Goal: Information Seeking & Learning: Learn about a topic

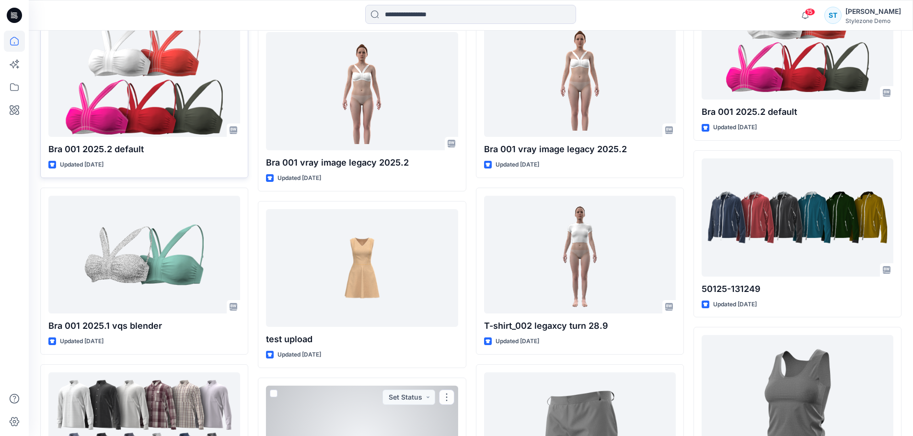
scroll to position [390, 0]
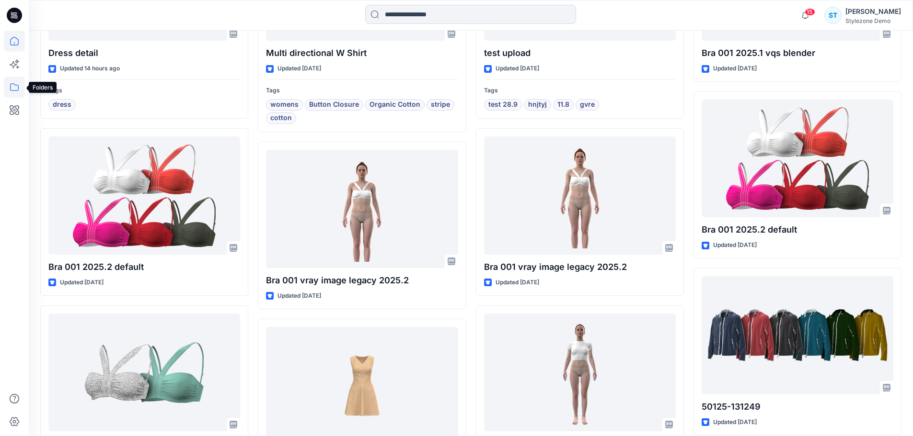
click at [9, 83] on icon at bounding box center [14, 87] width 21 height 21
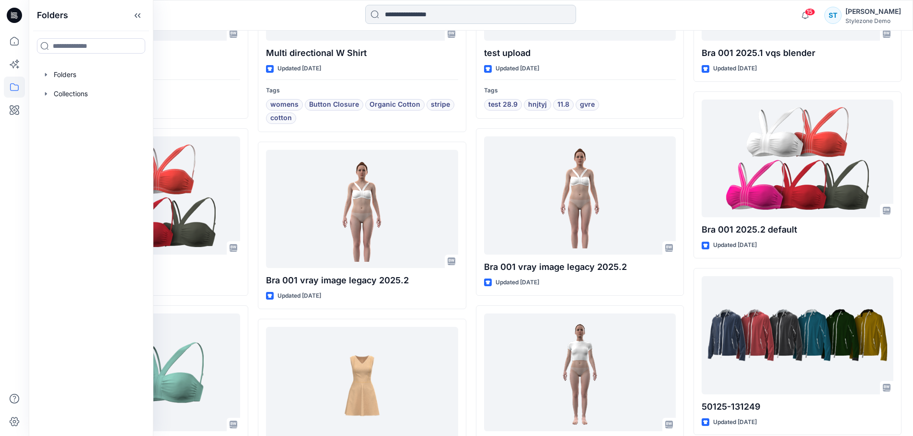
click at [431, 17] on input at bounding box center [470, 14] width 211 height 19
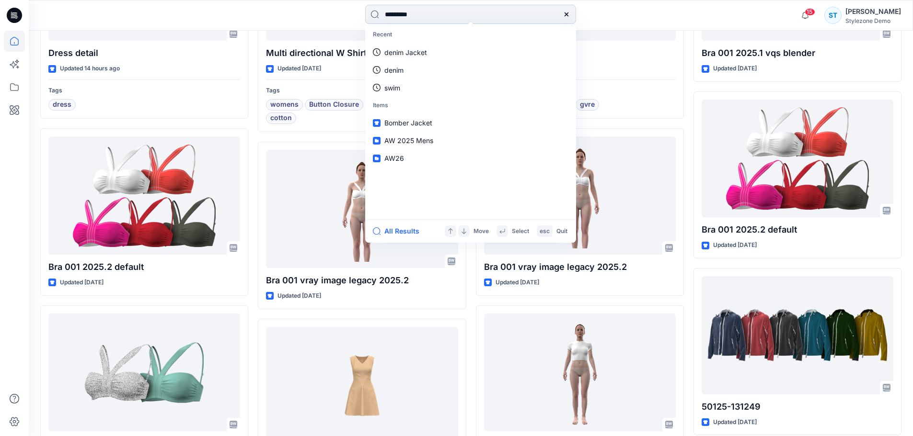
type input "**********"
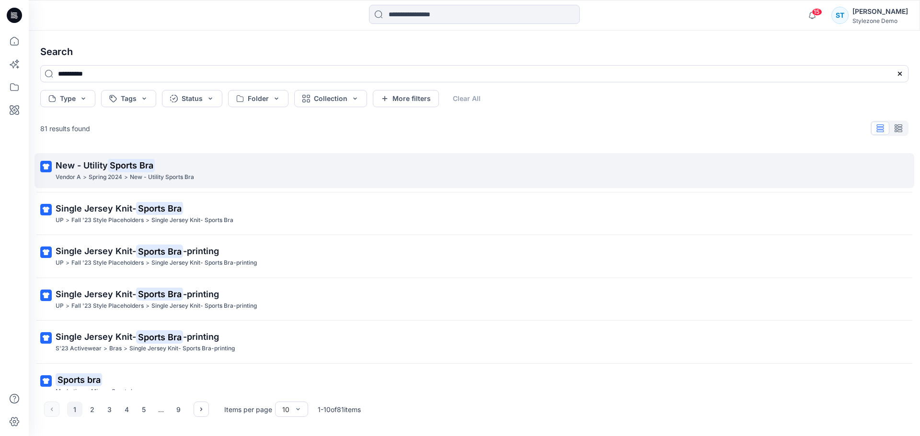
click at [125, 160] on mark "Sports Bra" at bounding box center [131, 165] width 47 height 13
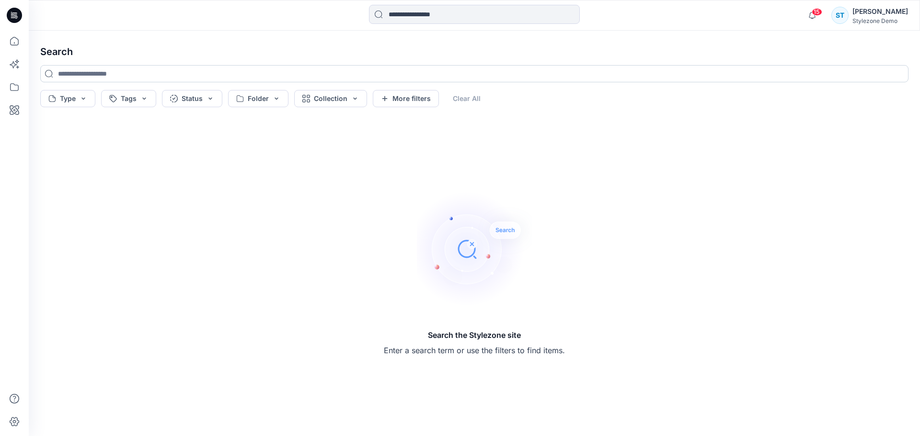
click at [193, 76] on input at bounding box center [474, 73] width 868 height 17
click at [493, 9] on input at bounding box center [474, 14] width 211 height 19
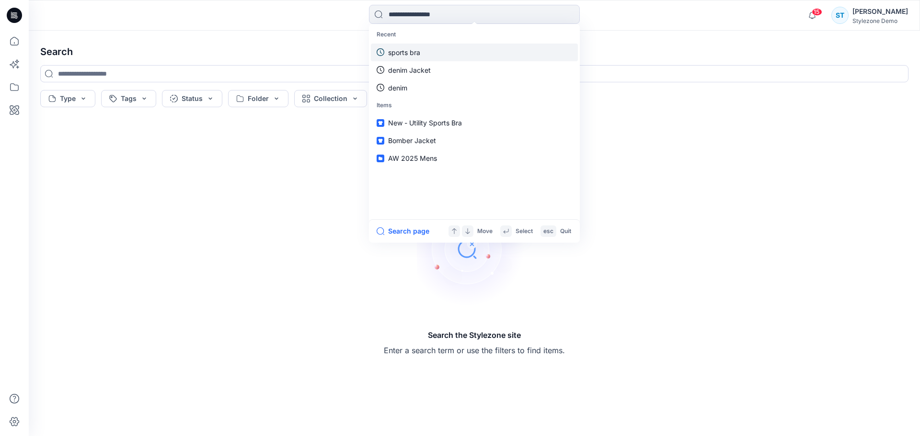
click at [432, 54] on link "sports bra" at bounding box center [474, 53] width 207 height 18
type input "**********"
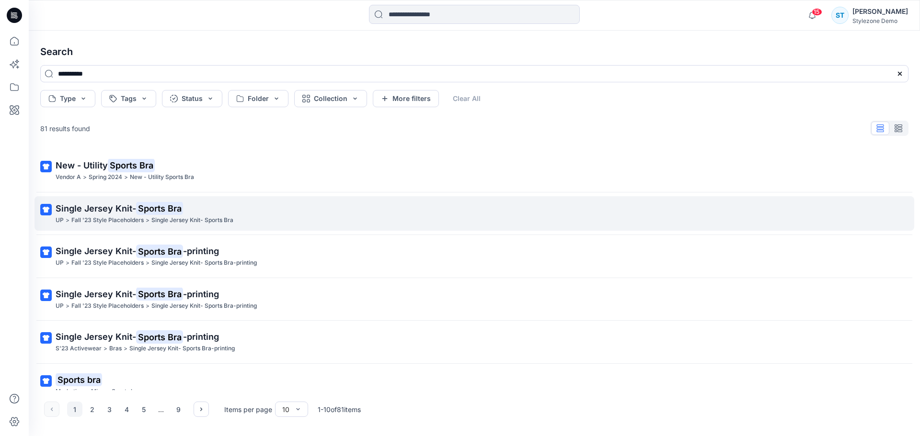
click at [173, 206] on mark "Sports Bra" at bounding box center [159, 208] width 47 height 13
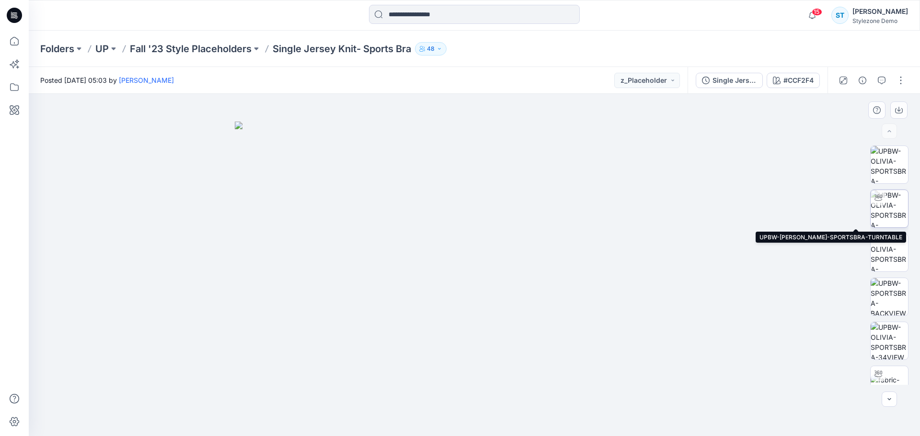
click at [894, 205] on img at bounding box center [888, 208] width 37 height 37
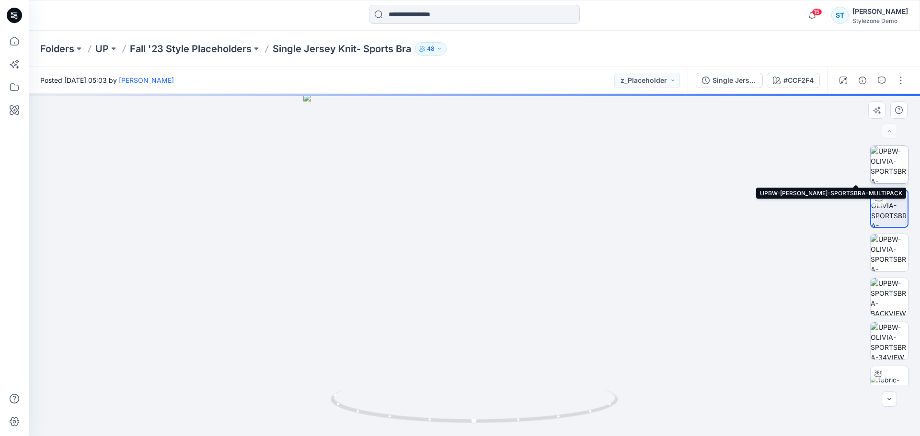
click at [891, 164] on img at bounding box center [888, 164] width 37 height 37
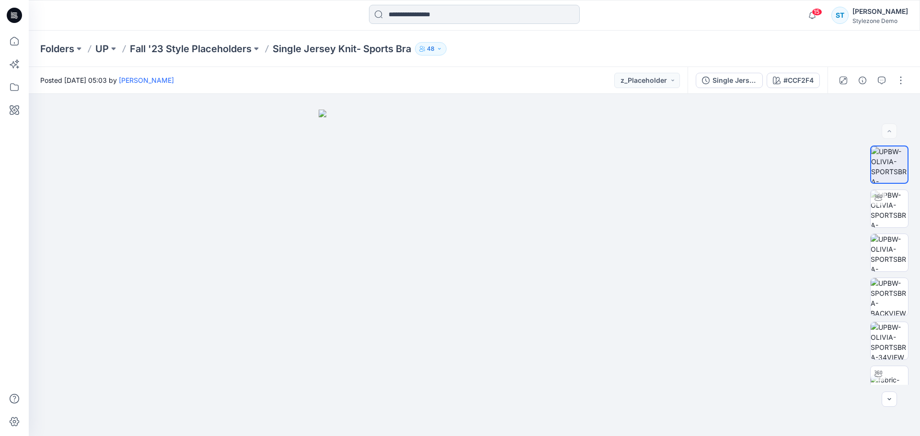
click at [419, 19] on input at bounding box center [474, 14] width 211 height 19
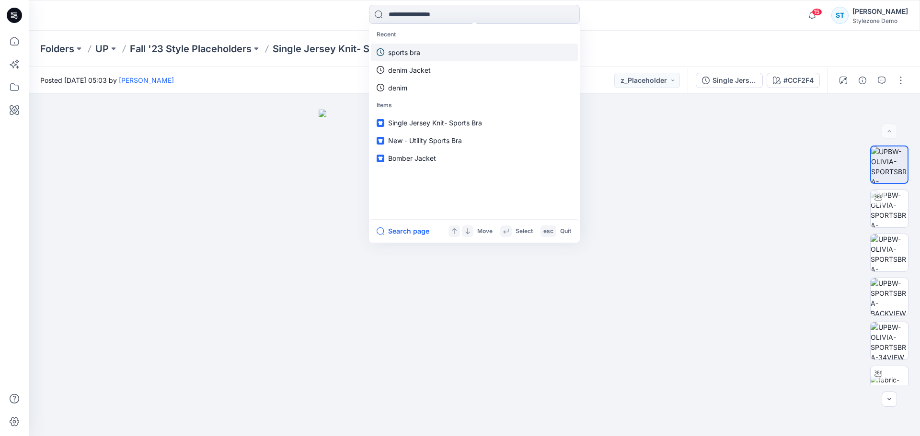
click at [407, 50] on p "sports bra" at bounding box center [404, 52] width 32 height 10
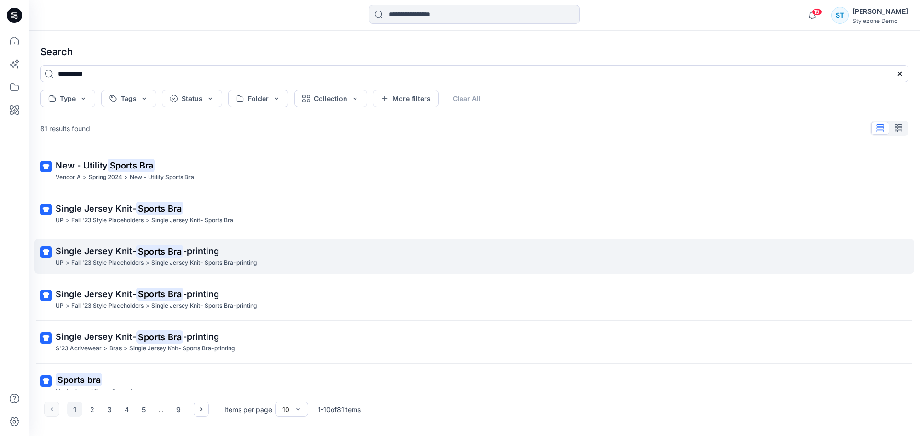
click at [197, 251] on span "-printing" at bounding box center [201, 251] width 36 height 10
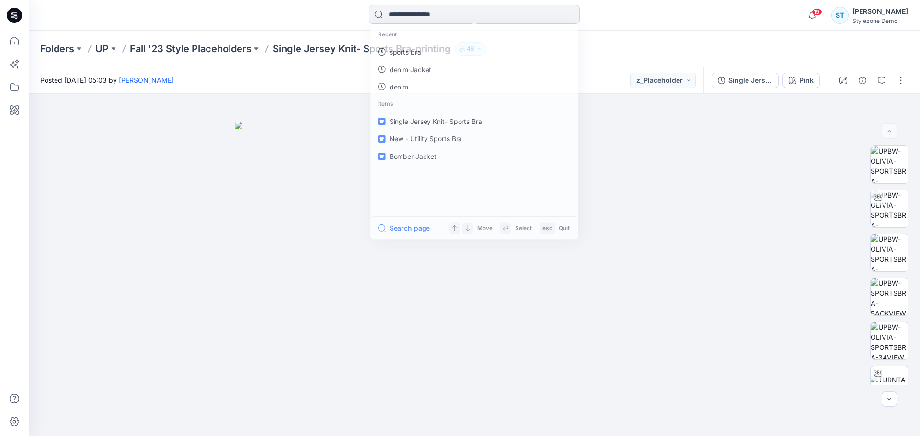
click at [417, 17] on input at bounding box center [474, 14] width 211 height 19
click at [420, 54] on p "sports bra" at bounding box center [404, 52] width 32 height 10
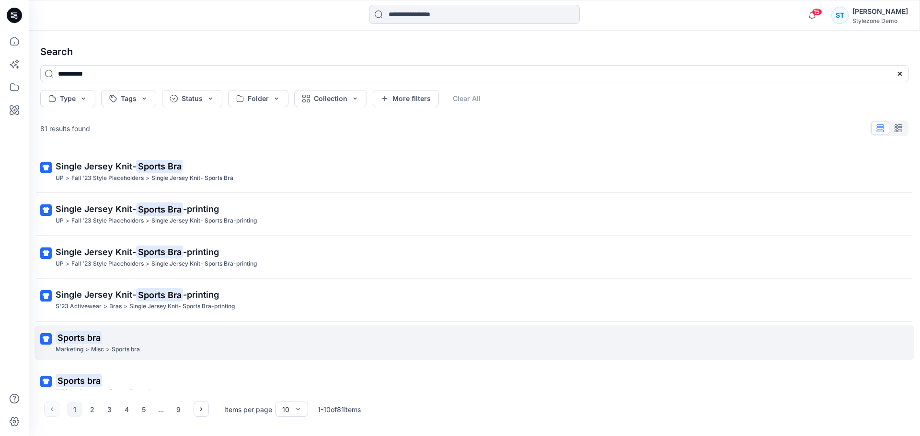
scroll to position [48, 0]
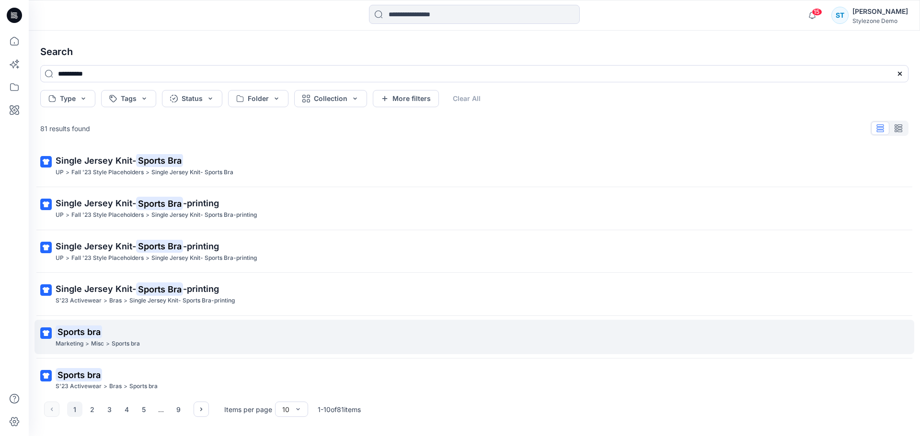
click at [97, 329] on mark "Sports bra" at bounding box center [79, 331] width 46 height 13
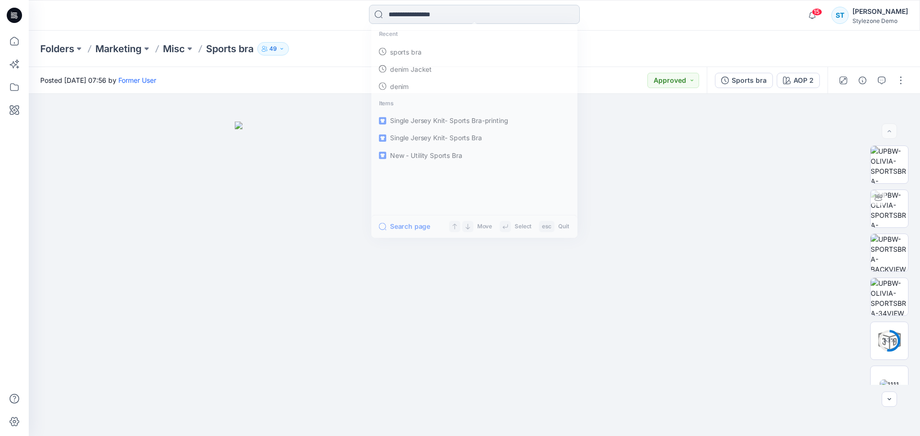
click at [506, 9] on input at bounding box center [474, 14] width 211 height 19
click at [417, 121] on span "Sports bra" at bounding box center [404, 123] width 33 height 8
click at [425, 7] on input at bounding box center [474, 14] width 211 height 19
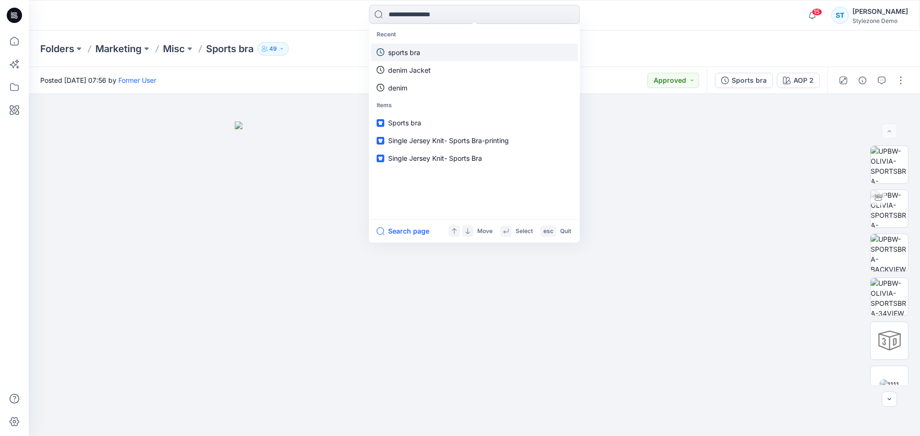
click at [394, 49] on p "sports bra" at bounding box center [404, 52] width 32 height 10
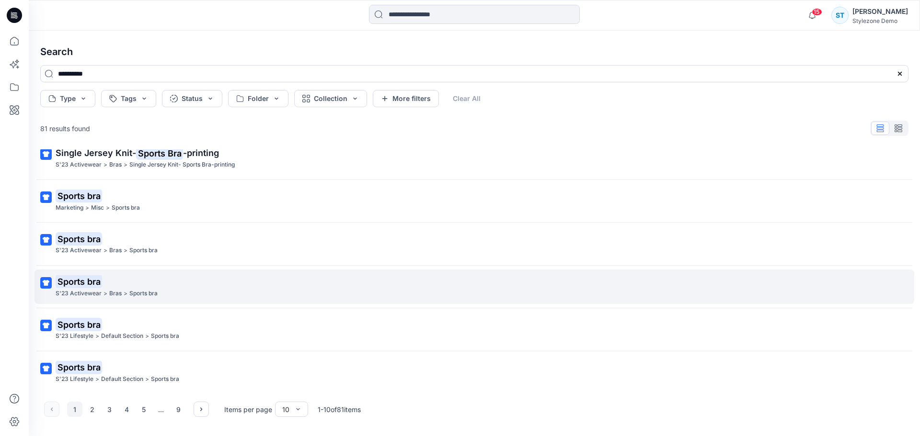
scroll to position [188, 0]
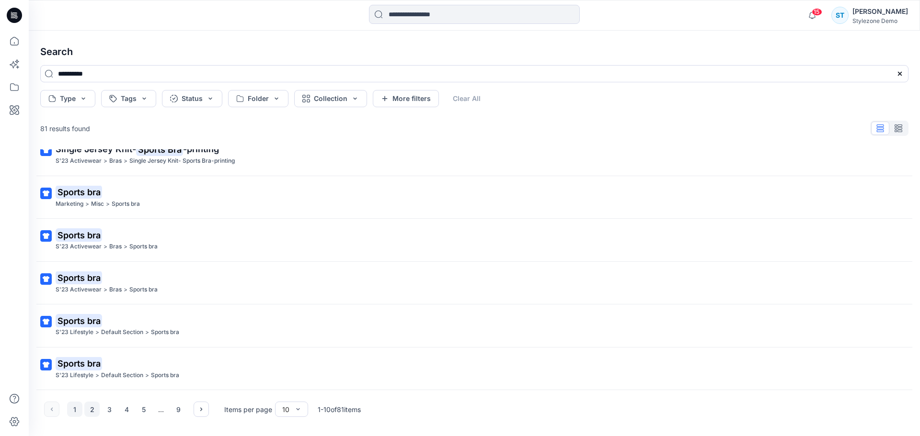
click at [92, 402] on button "2" at bounding box center [91, 409] width 15 height 15
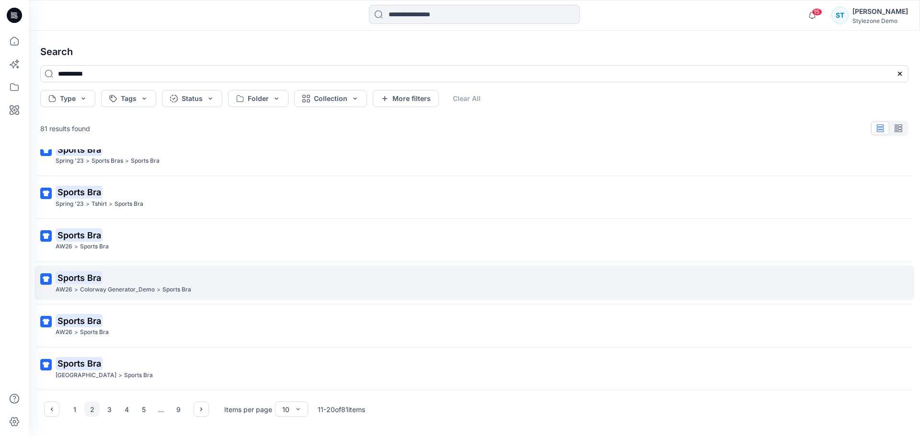
click at [83, 277] on mark "Sports Bra" at bounding box center [79, 277] width 47 height 13
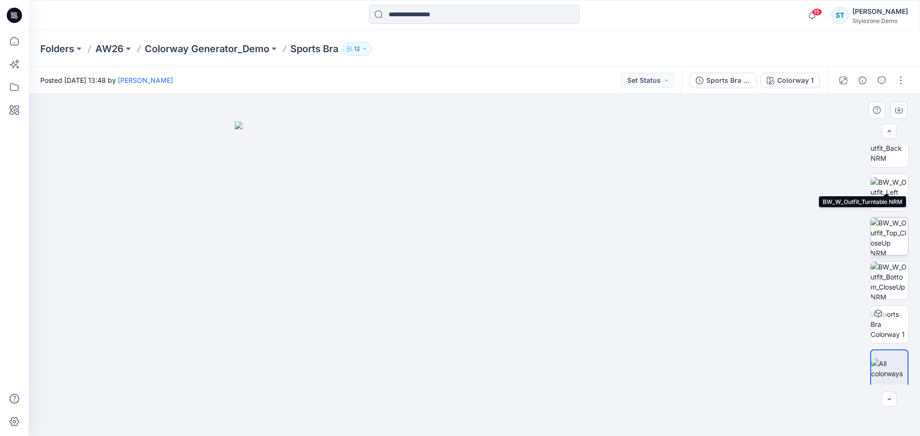
scroll to position [151, 0]
click at [883, 80] on icon "button" at bounding box center [882, 81] width 8 height 8
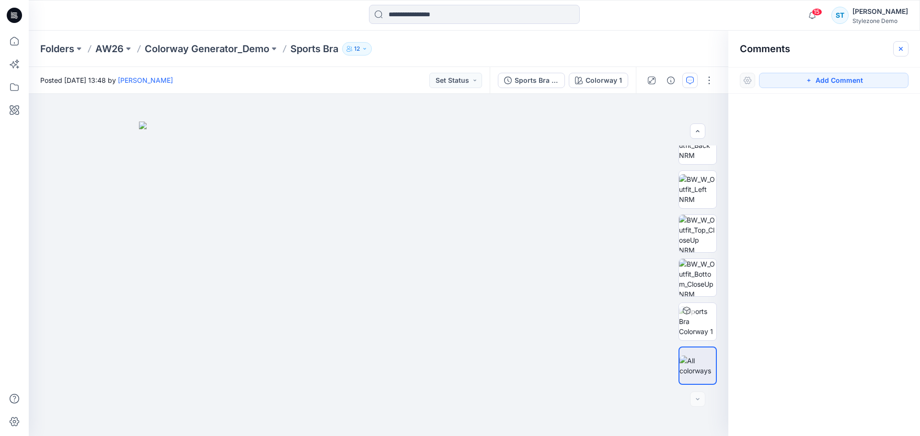
click at [907, 46] on button "button" at bounding box center [900, 48] width 15 height 15
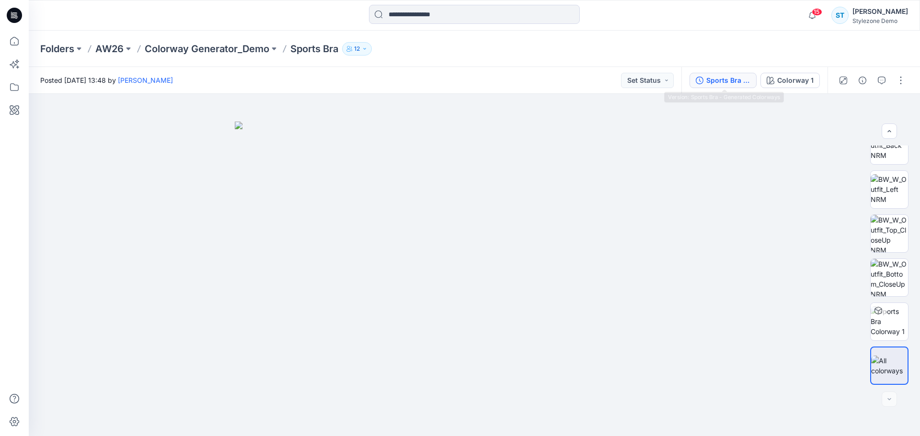
click at [728, 78] on div "Sports Bra - Generated Colorways" at bounding box center [728, 80] width 44 height 11
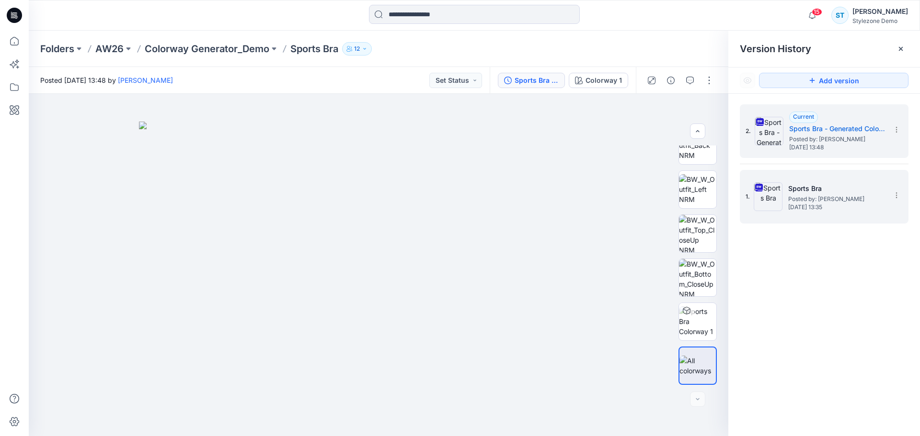
click at [796, 215] on div "1. Sports Bra Posted by: [PERSON_NAME] [DATE] 13:35" at bounding box center [817, 197] width 144 height 46
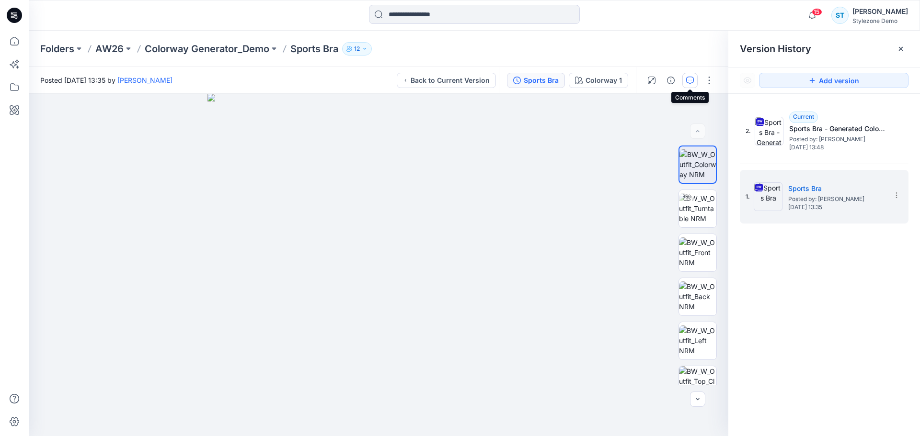
click at [693, 82] on icon "button" at bounding box center [690, 81] width 8 height 8
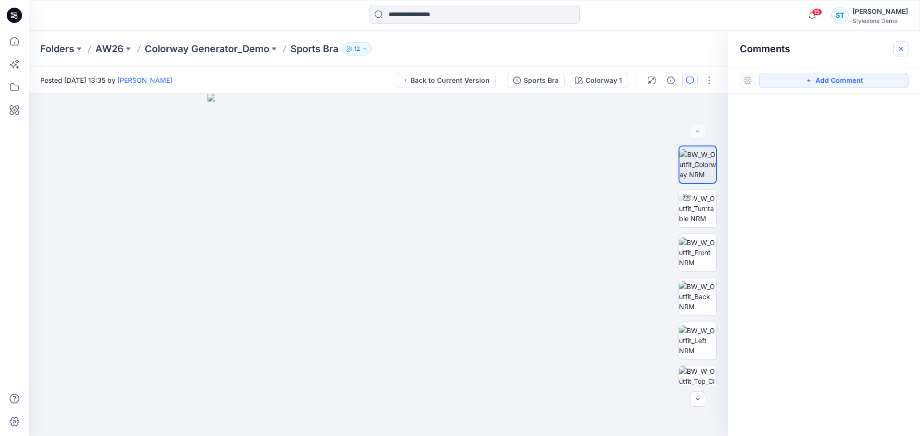
click at [900, 48] on icon "button" at bounding box center [901, 48] width 4 height 4
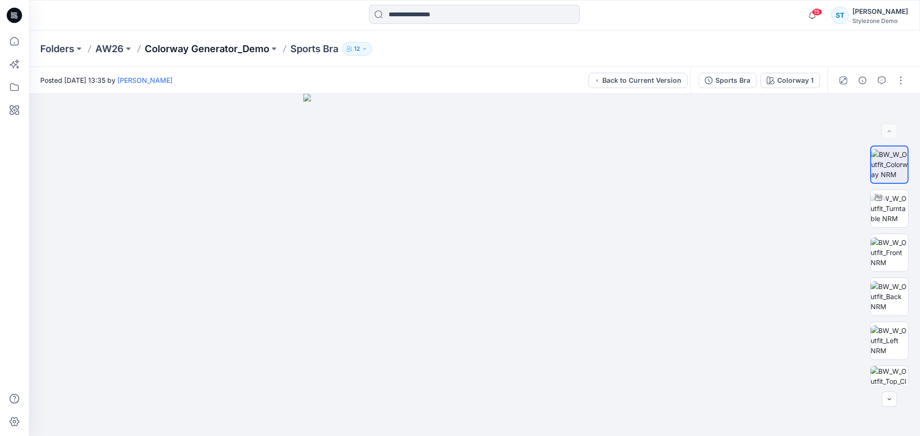
click at [222, 42] on p "Colorway Generator_Demo" at bounding box center [207, 48] width 125 height 13
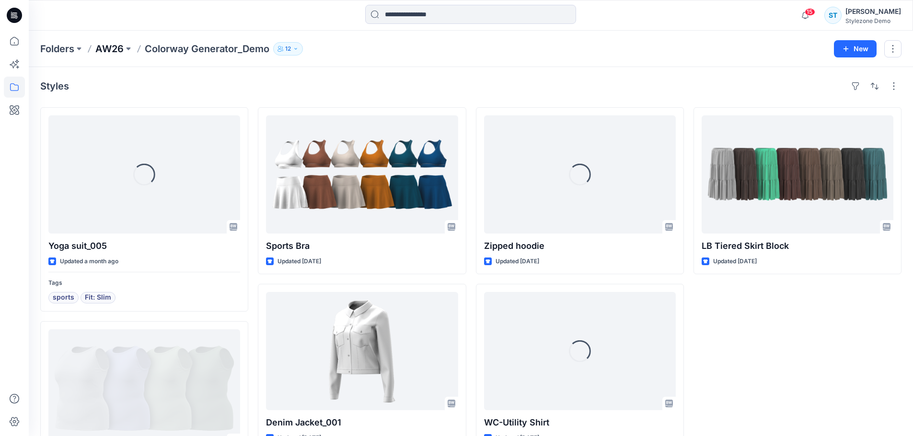
click at [105, 49] on p "AW26" at bounding box center [109, 48] width 28 height 13
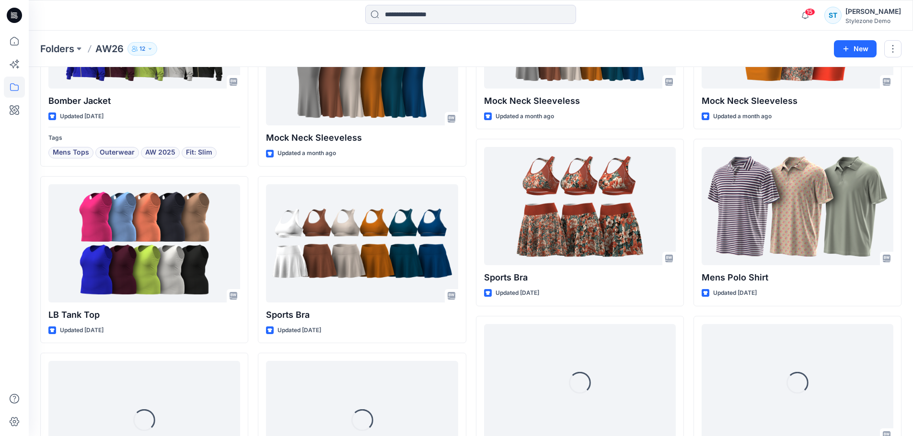
scroll to position [430, 0]
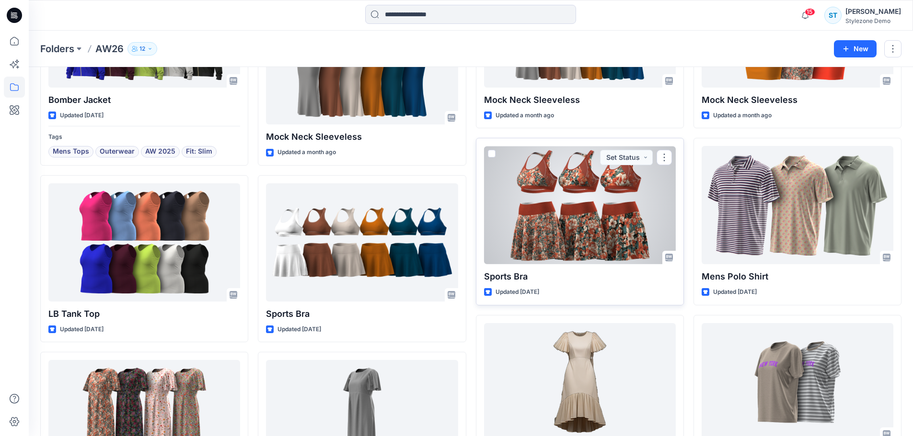
click at [568, 186] on div at bounding box center [580, 205] width 192 height 118
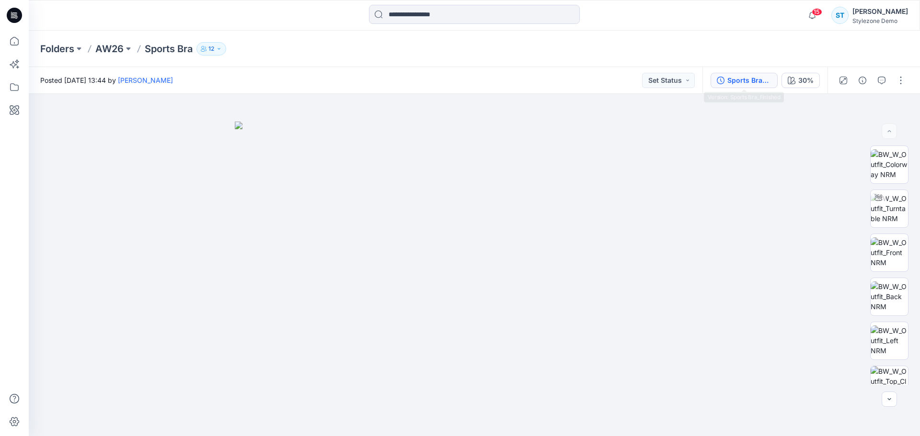
click at [739, 85] on div "Sports Bra_finished" at bounding box center [749, 80] width 44 height 11
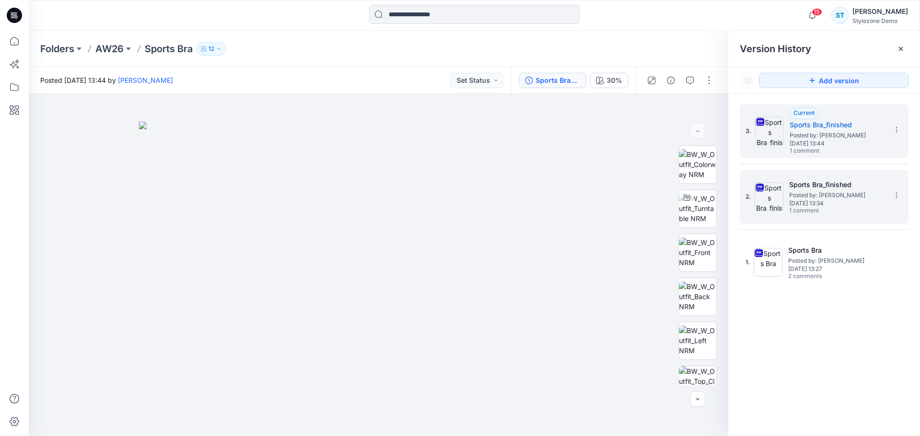
click at [807, 204] on span "[DATE] 13:34" at bounding box center [837, 203] width 96 height 7
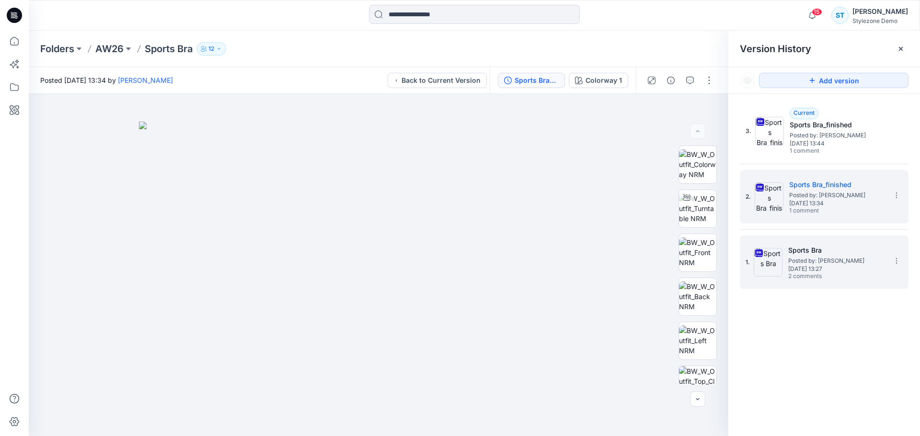
click at [817, 266] on span "[DATE] 13:27" at bounding box center [836, 269] width 96 height 7
click at [820, 205] on span "[DATE] 13:34" at bounding box center [837, 203] width 96 height 7
click at [816, 266] on span "[DATE] 13:27" at bounding box center [836, 269] width 96 height 7
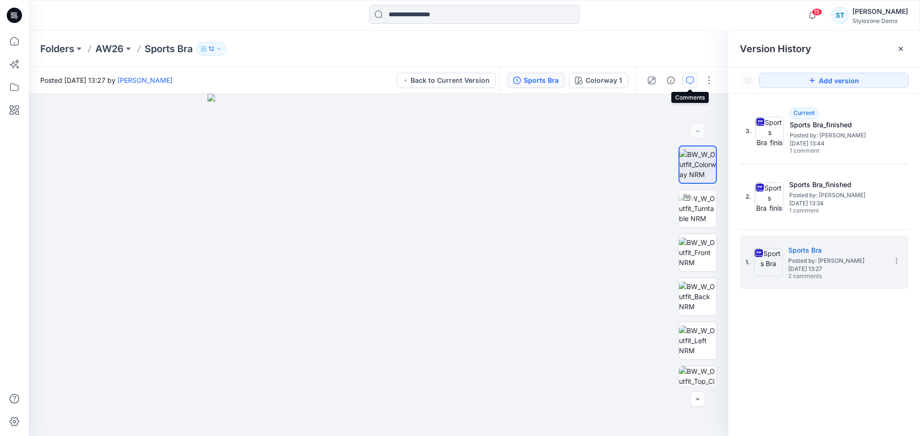
click at [693, 82] on icon "button" at bounding box center [690, 81] width 8 height 8
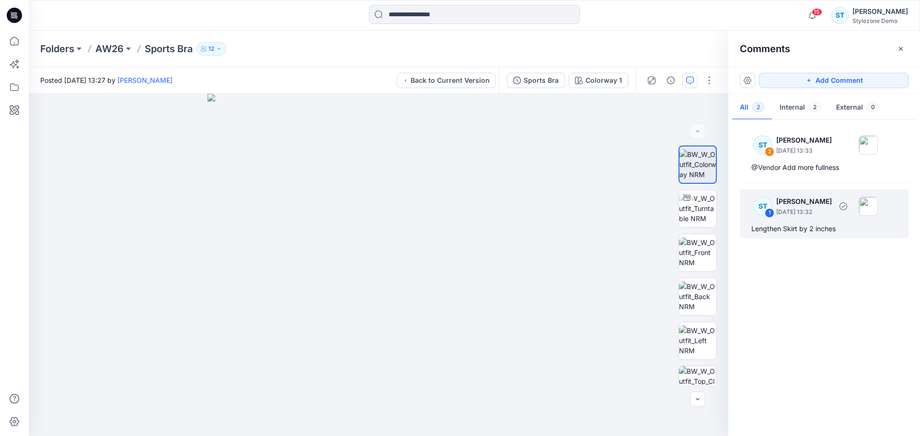
click at [828, 226] on div "Lengthen Skirt by 2 inches" at bounding box center [824, 228] width 146 height 11
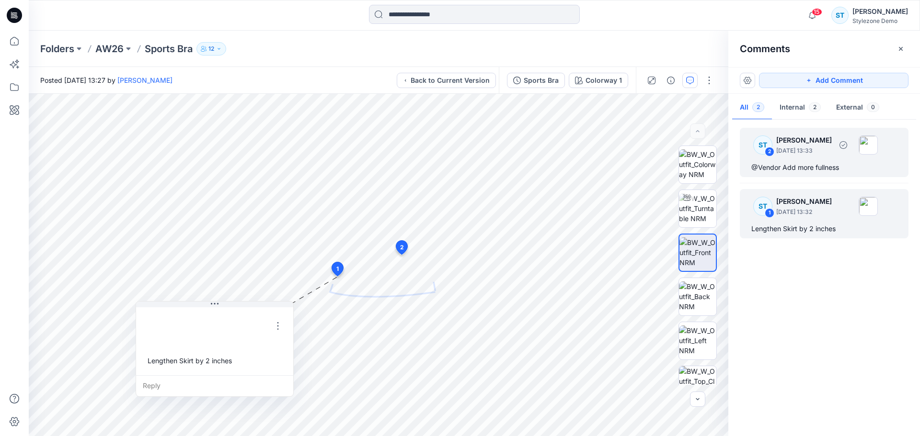
click at [823, 164] on div "@Vendor Add more fullness" at bounding box center [824, 167] width 146 height 11
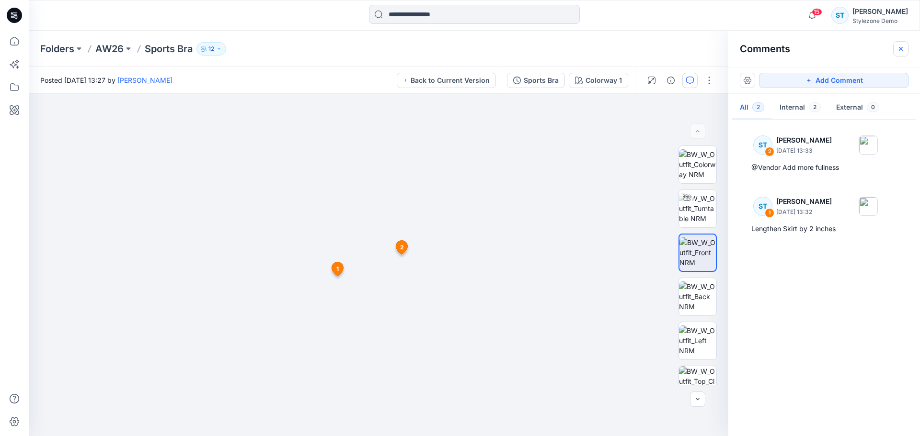
click at [897, 48] on icon "button" at bounding box center [901, 49] width 8 height 8
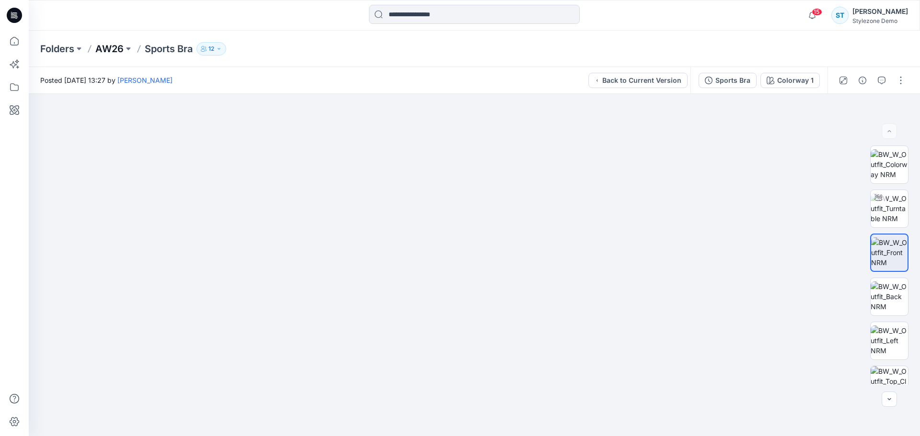
click at [103, 54] on p "AW26" at bounding box center [109, 48] width 28 height 13
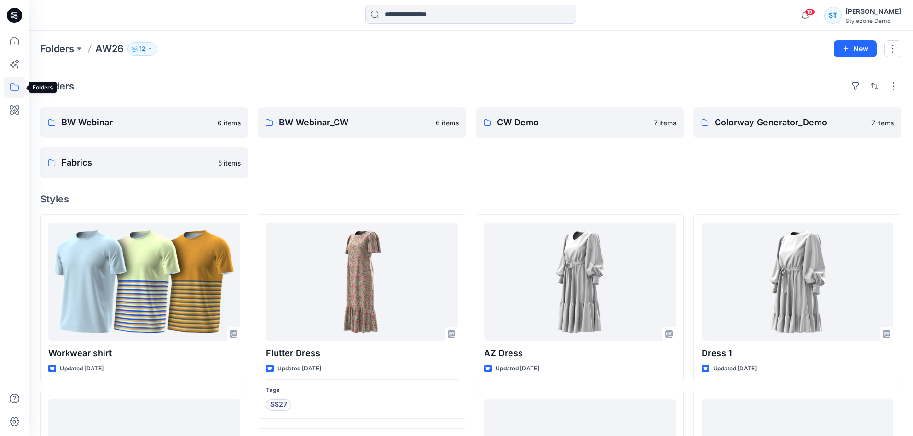
click at [18, 89] on icon at bounding box center [14, 87] width 21 height 21
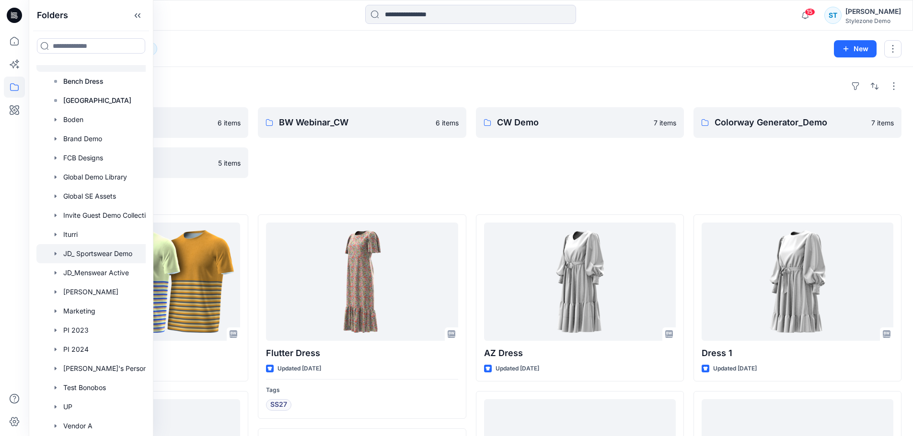
scroll to position [48, 0]
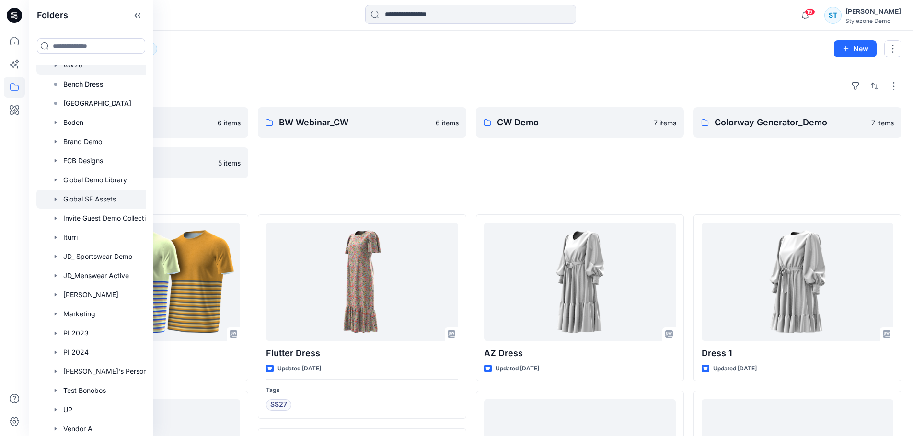
click at [98, 199] on div at bounding box center [103, 199] width 134 height 19
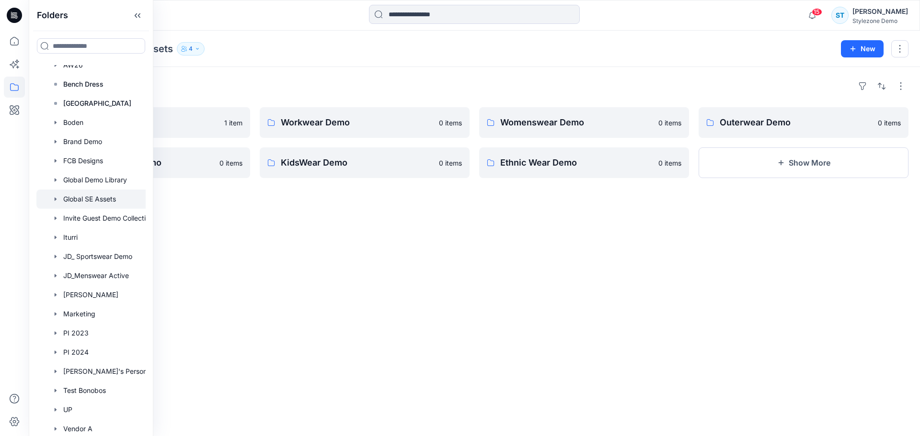
click at [472, 212] on div "Folders Denim_Demo 1 item Menswear Active Demo 0 items Workwear Demo 0 items Ki…" at bounding box center [474, 251] width 891 height 369
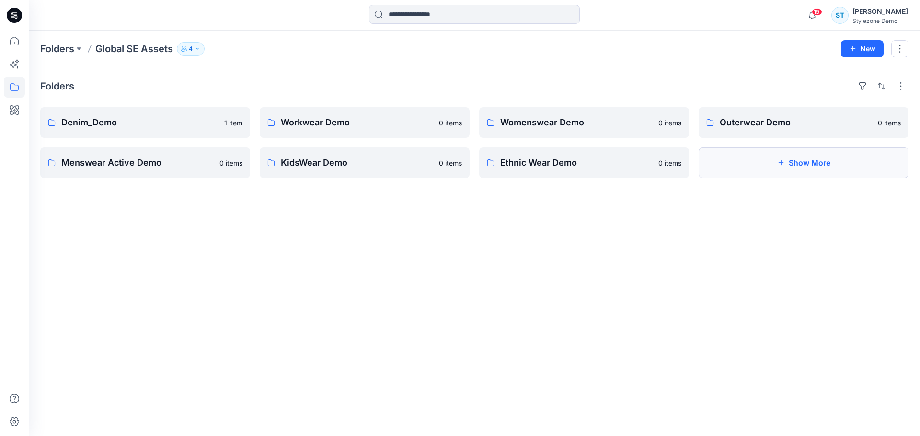
click at [765, 162] on button "Show More" at bounding box center [803, 163] width 210 height 31
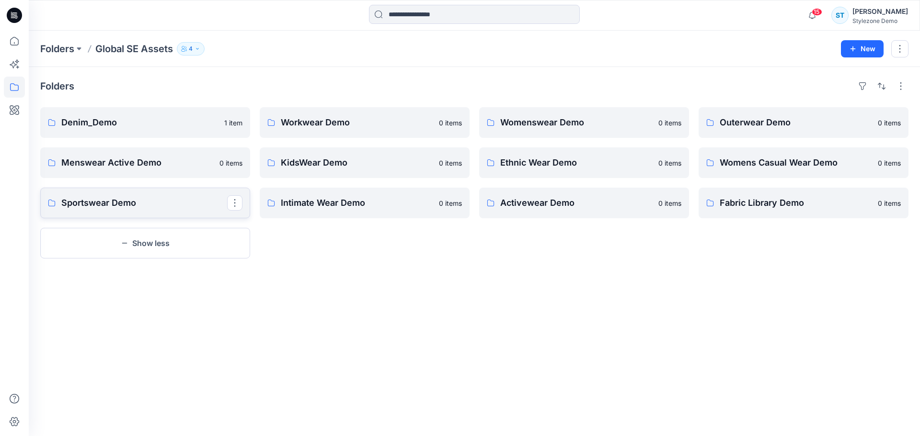
click at [138, 210] on link "Sportswear Demo" at bounding box center [145, 203] width 210 height 31
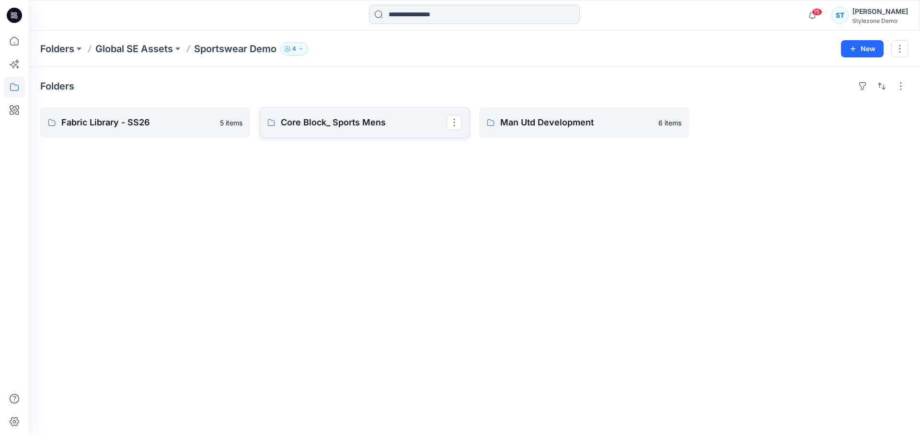
click at [370, 127] on p "Core Block_ Sports Mens" at bounding box center [364, 122] width 166 height 13
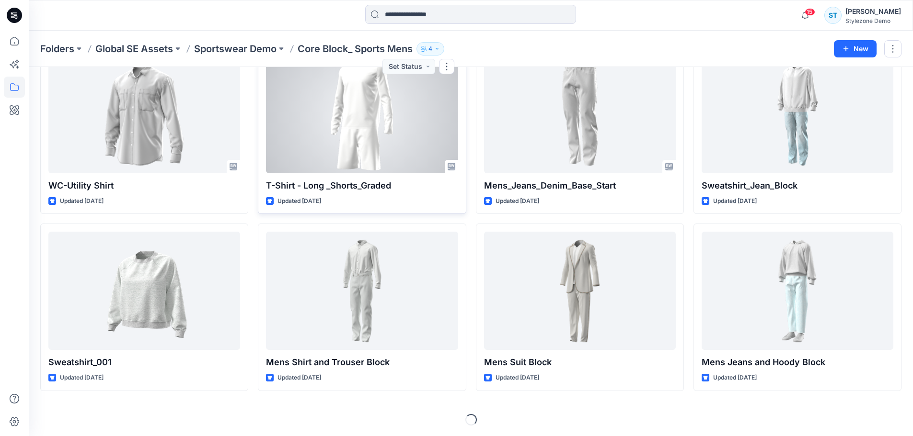
scroll to position [238, 0]
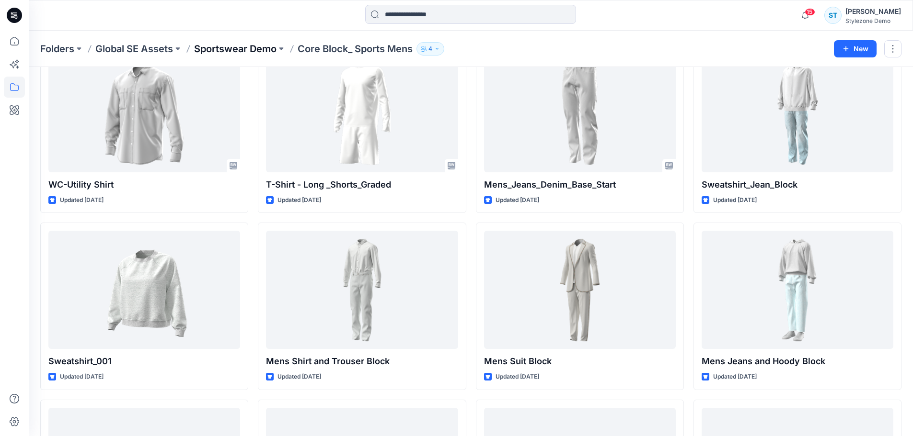
click at [234, 45] on p "Sportswear Demo" at bounding box center [235, 48] width 82 height 13
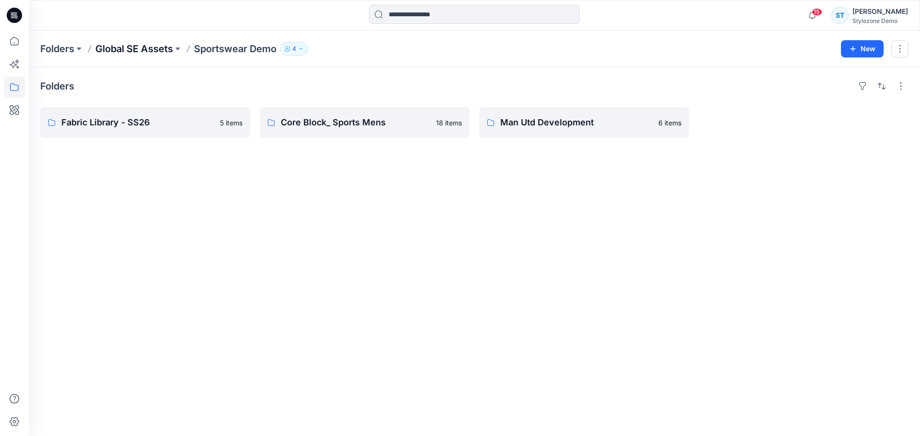
click at [158, 52] on p "Global SE Assets" at bounding box center [134, 48] width 78 height 13
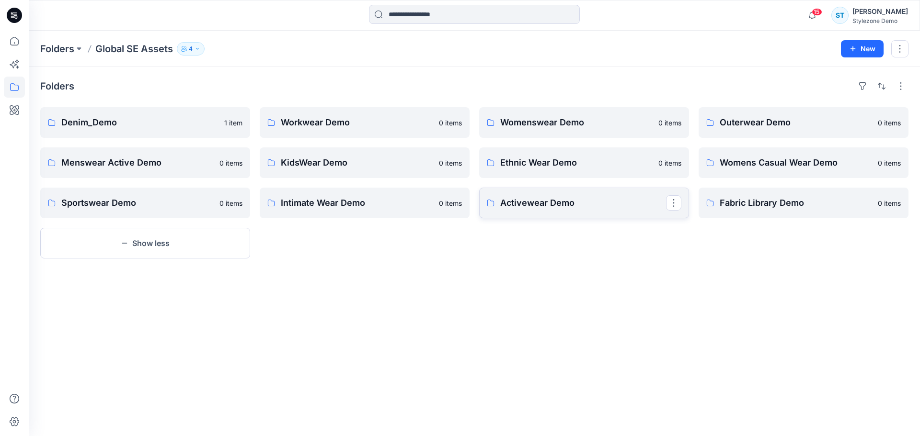
click at [552, 205] on p "Activewear Demo" at bounding box center [583, 202] width 166 height 13
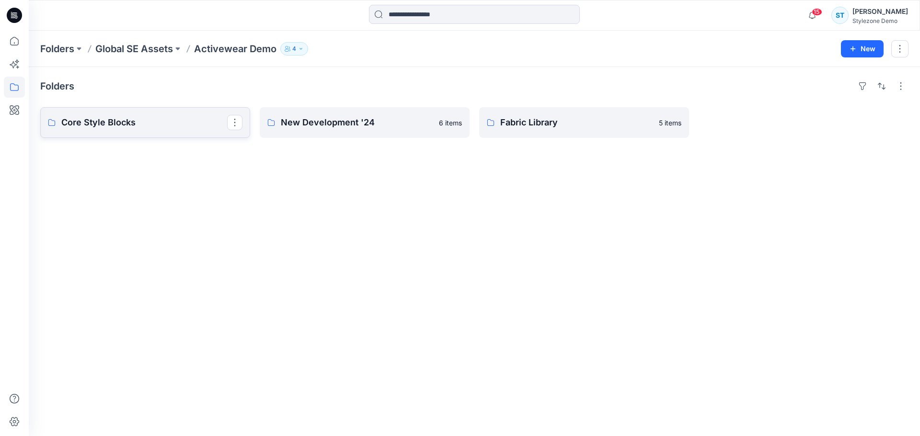
click at [148, 120] on p "Core Style Blocks" at bounding box center [144, 122] width 166 height 13
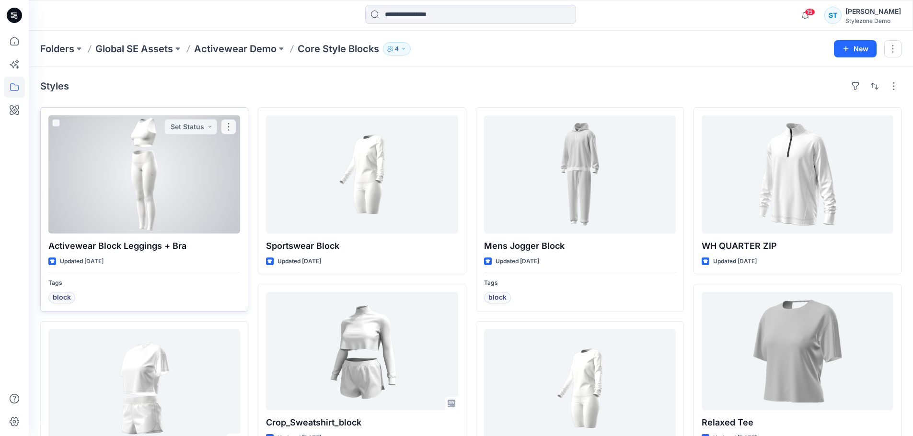
click at [205, 187] on div at bounding box center [144, 174] width 192 height 118
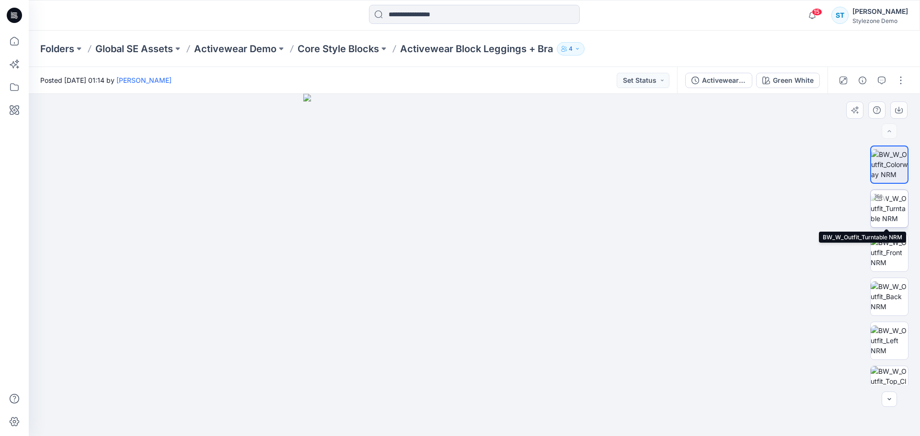
click at [899, 204] on img at bounding box center [888, 209] width 37 height 30
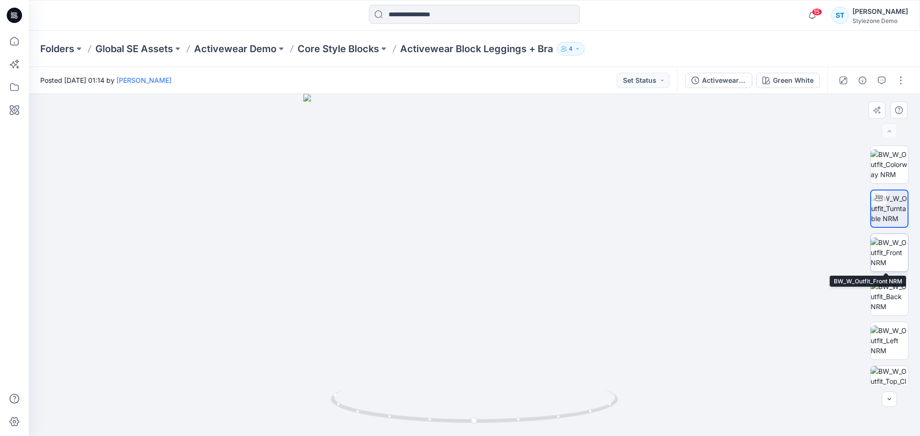
click at [891, 262] on img at bounding box center [888, 253] width 37 height 30
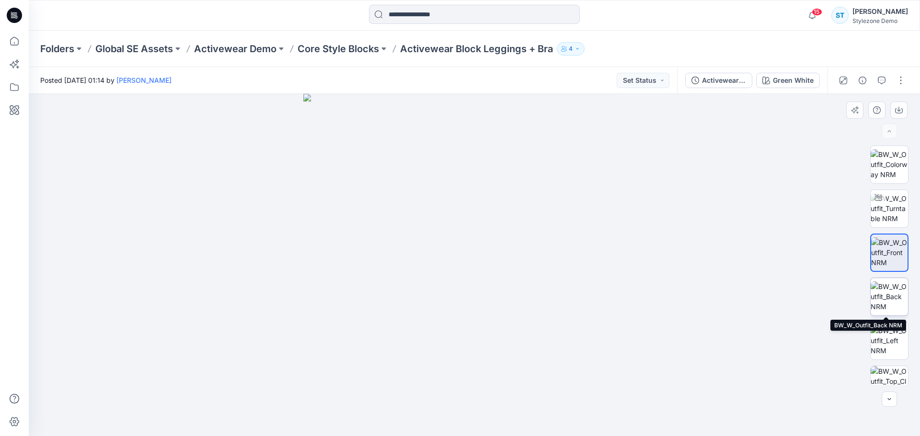
click at [898, 289] on img at bounding box center [888, 297] width 37 height 30
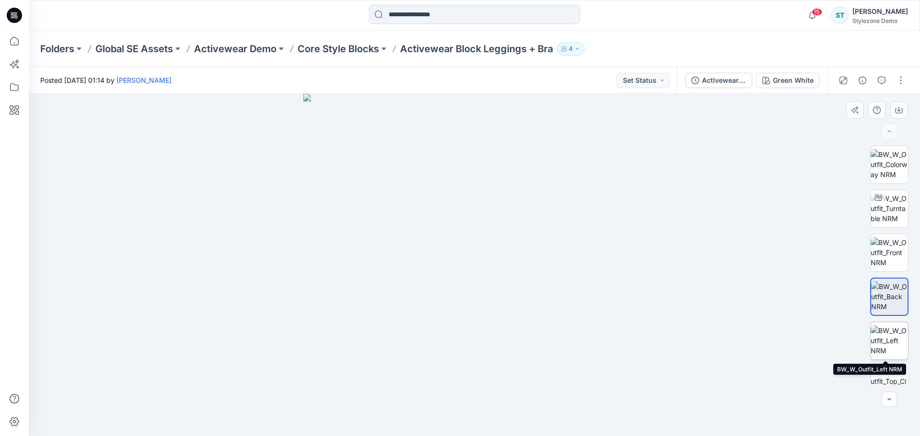
click at [892, 346] on img at bounding box center [888, 341] width 37 height 30
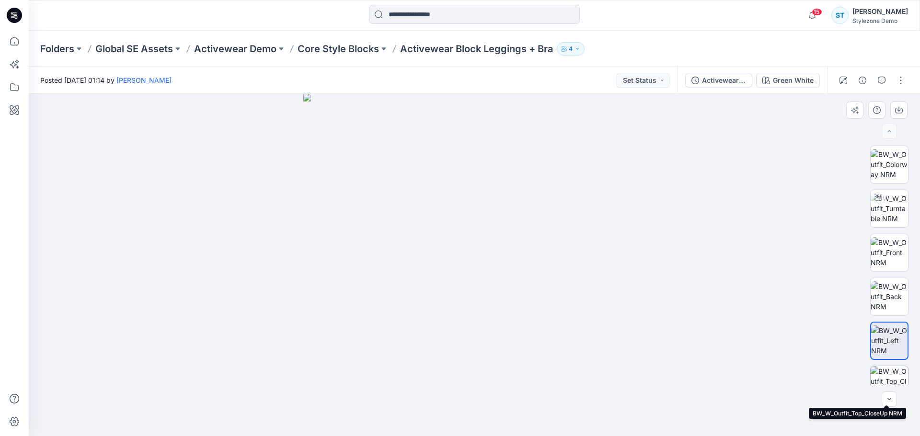
click at [885, 371] on img at bounding box center [888, 384] width 37 height 37
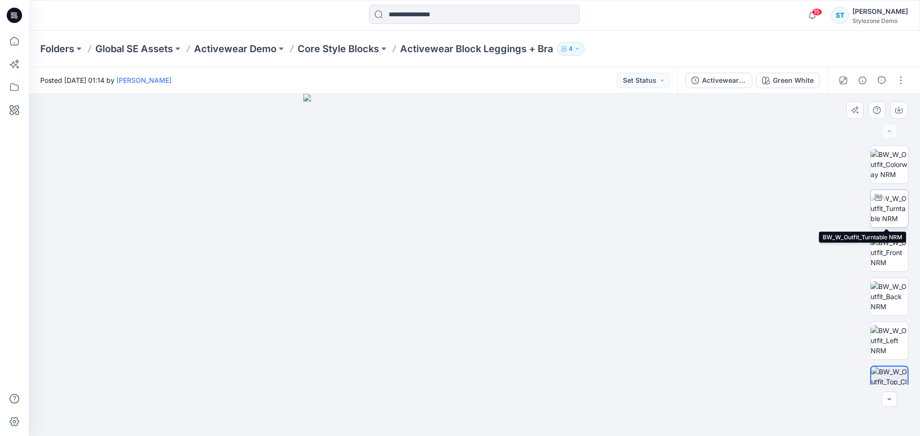
click at [876, 216] on img at bounding box center [888, 209] width 37 height 30
drag, startPoint x: 504, startPoint y: 286, endPoint x: 531, endPoint y: 304, distance: 32.8
click at [531, 304] on div at bounding box center [474, 265] width 891 height 343
click at [357, 51] on p "Core Style Blocks" at bounding box center [337, 48] width 81 height 13
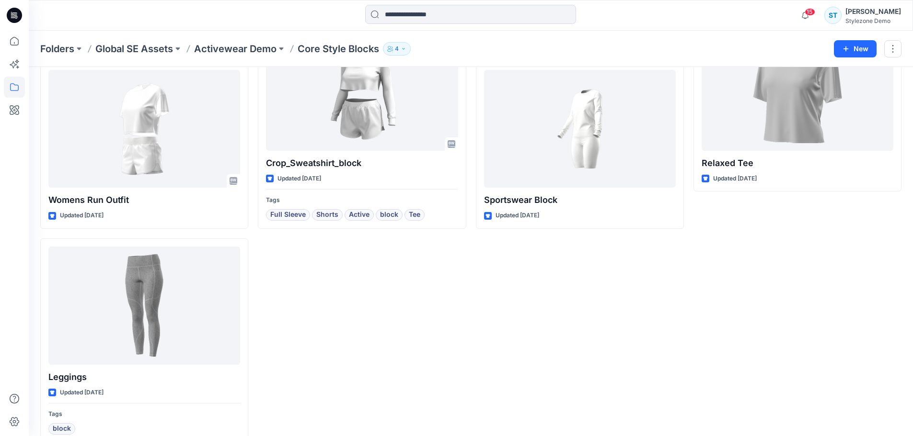
scroll to position [278, 0]
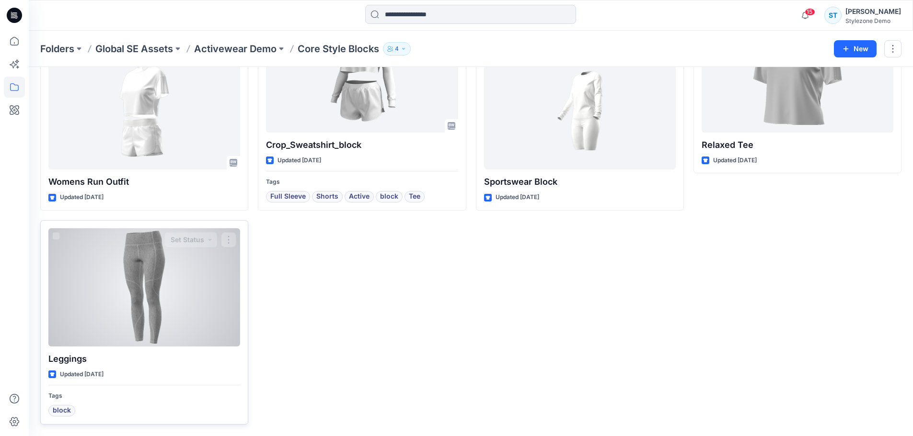
click at [166, 295] on div at bounding box center [144, 288] width 192 height 118
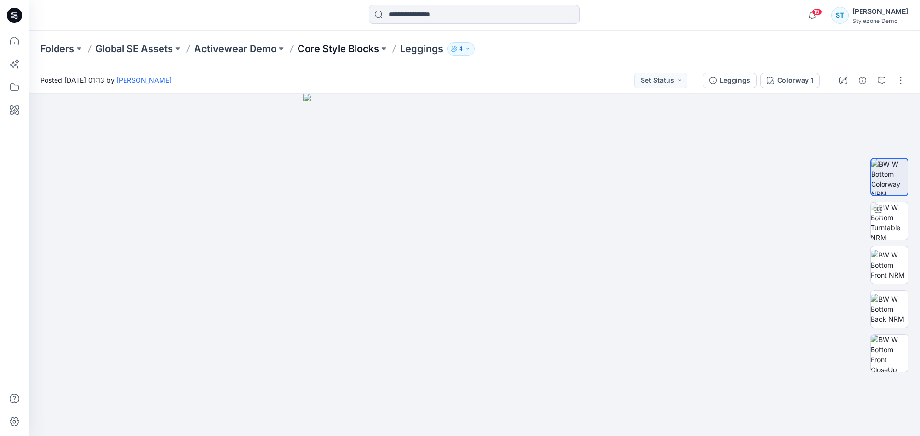
click at [349, 51] on p "Core Style Blocks" at bounding box center [337, 48] width 81 height 13
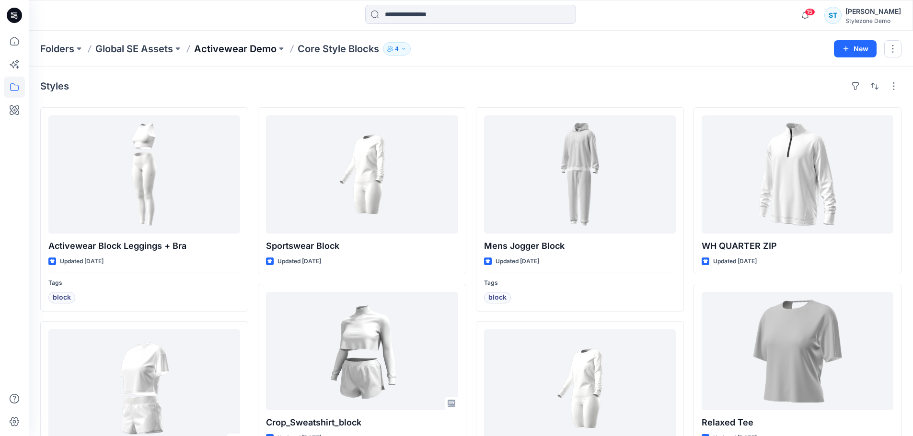
click at [240, 51] on p "Activewear Demo" at bounding box center [235, 48] width 82 height 13
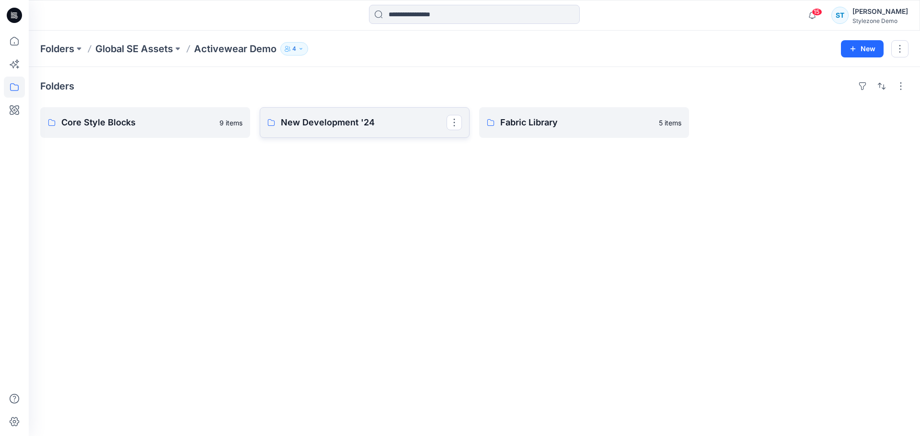
click at [363, 123] on p "New Development '24" at bounding box center [364, 122] width 166 height 13
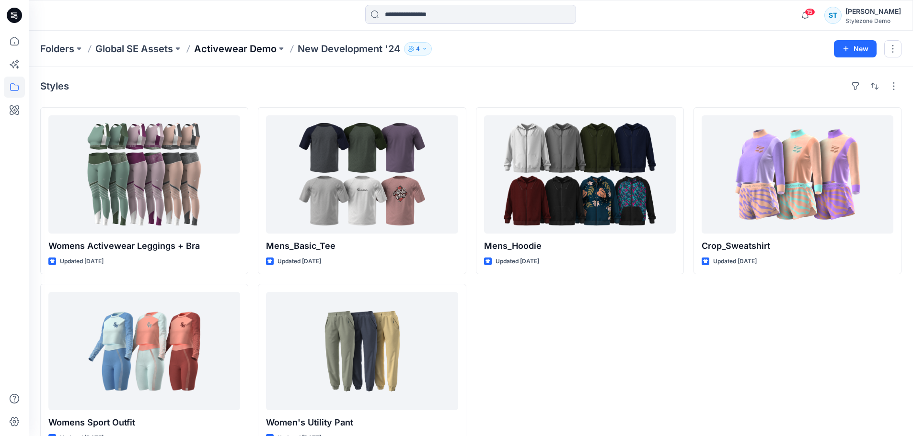
click at [252, 46] on p "Activewear Demo" at bounding box center [235, 48] width 82 height 13
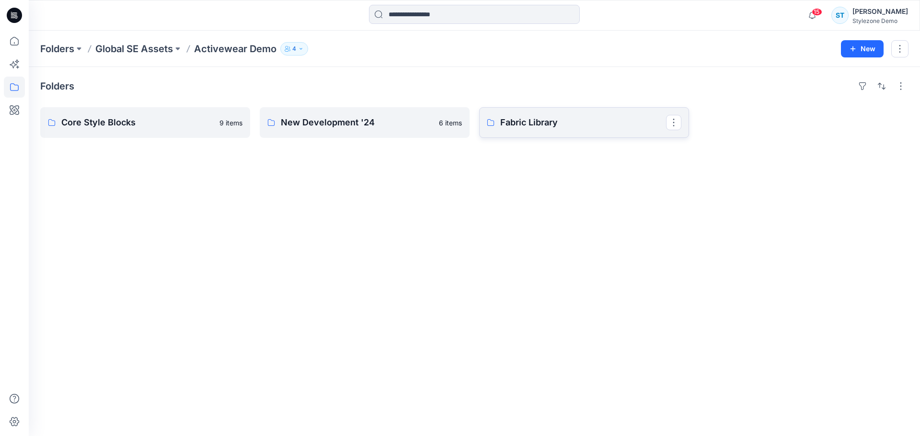
click at [598, 132] on link "Fabric Library" at bounding box center [584, 122] width 210 height 31
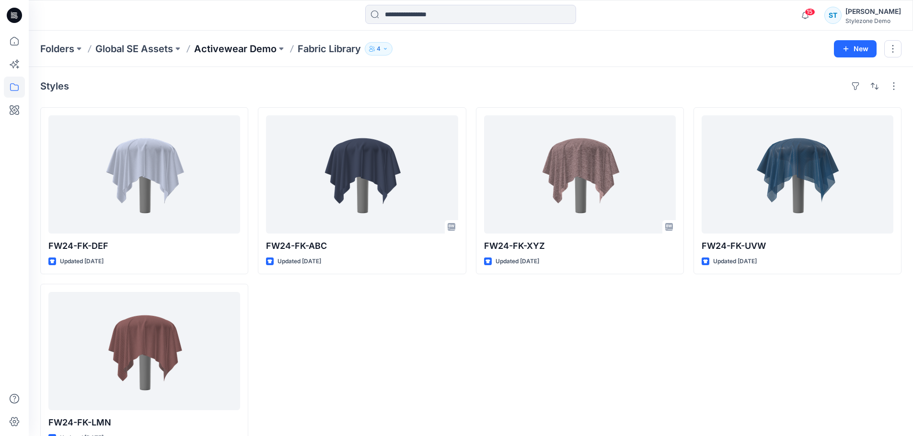
click at [242, 51] on p "Activewear Demo" at bounding box center [235, 48] width 82 height 13
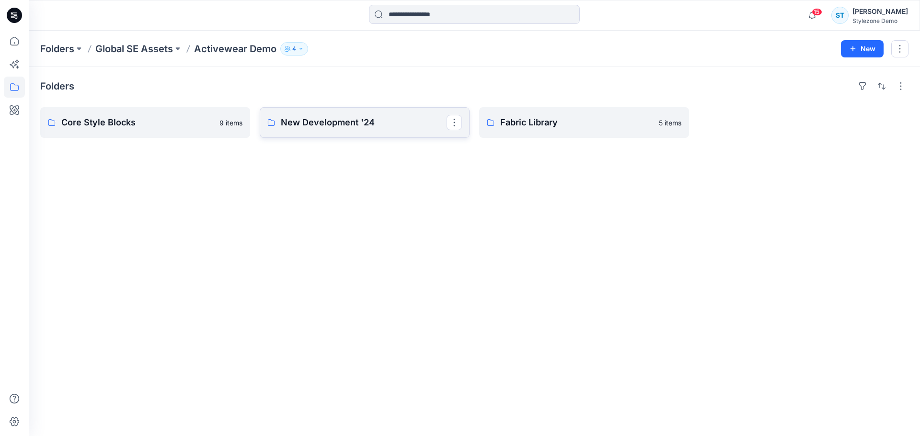
click at [393, 128] on p "New Development '24" at bounding box center [364, 122] width 166 height 13
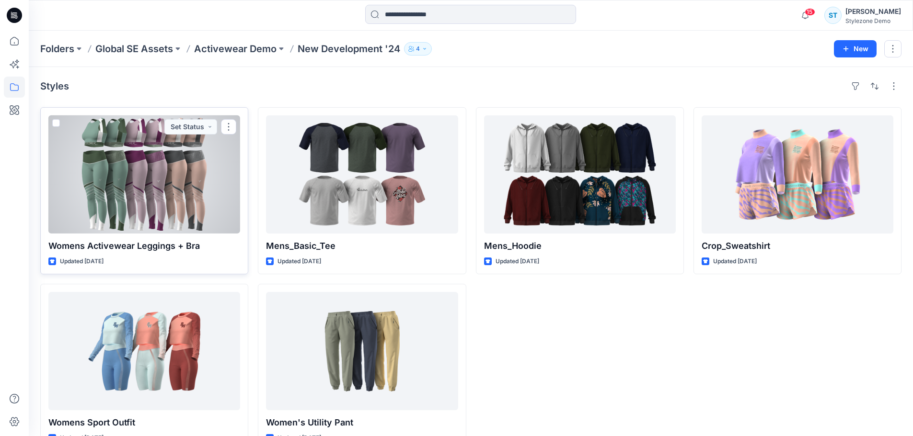
click at [160, 182] on div at bounding box center [144, 174] width 192 height 118
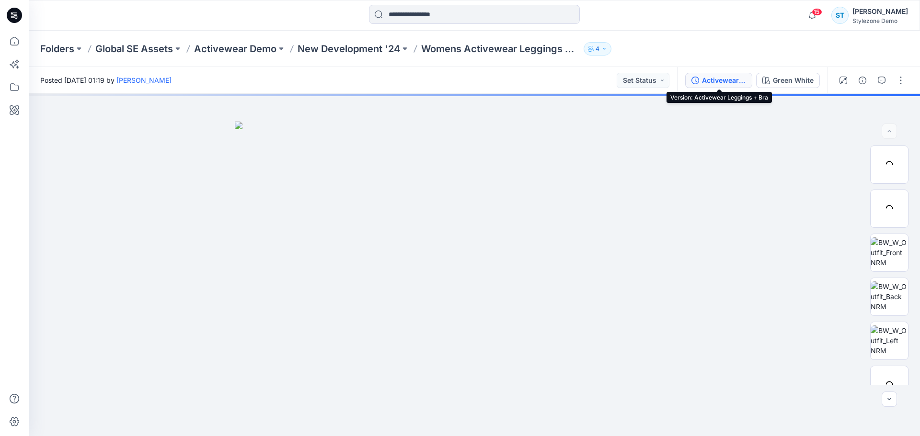
click at [731, 80] on div "Activewear Leggings + Bra" at bounding box center [724, 80] width 44 height 11
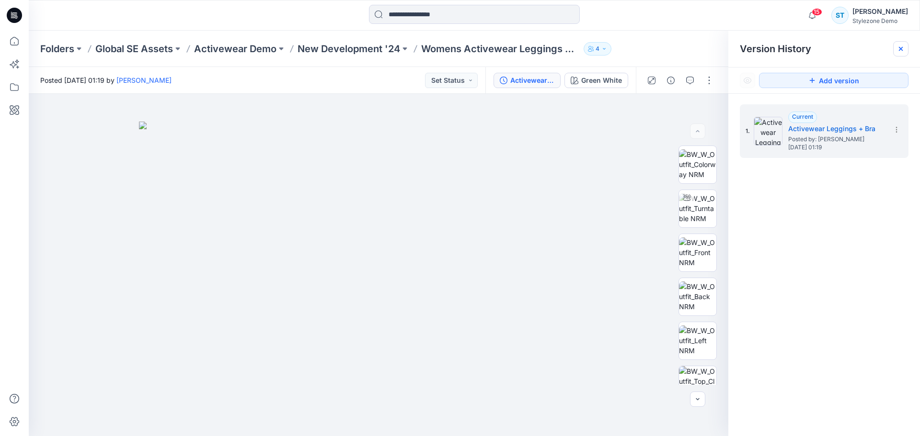
click at [903, 49] on icon at bounding box center [901, 49] width 8 height 8
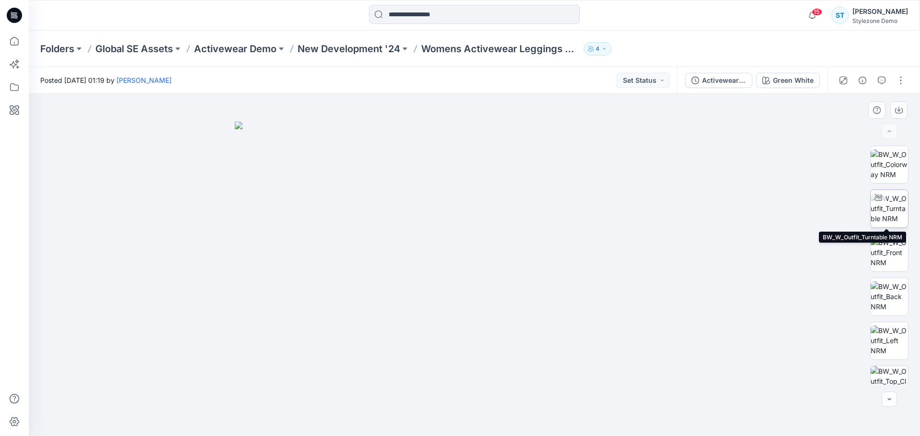
click at [889, 201] on img at bounding box center [888, 209] width 37 height 30
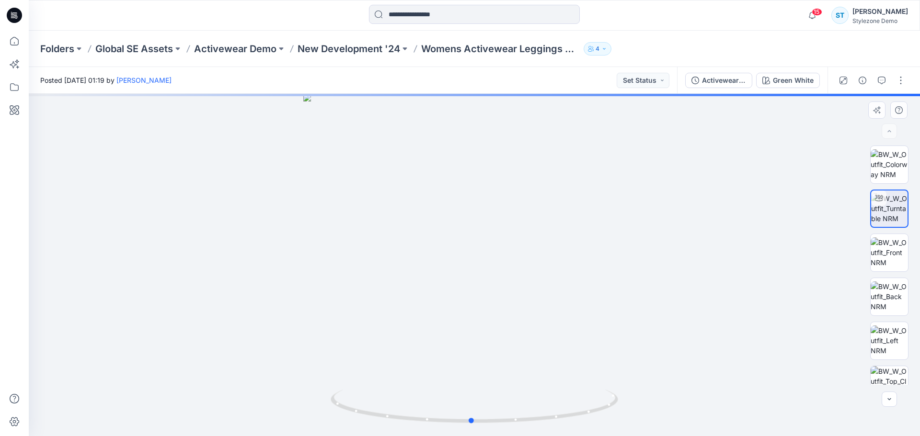
drag, startPoint x: 555, startPoint y: 235, endPoint x: 552, endPoint y: 261, distance: 26.0
click at [552, 261] on div at bounding box center [474, 265] width 891 height 343
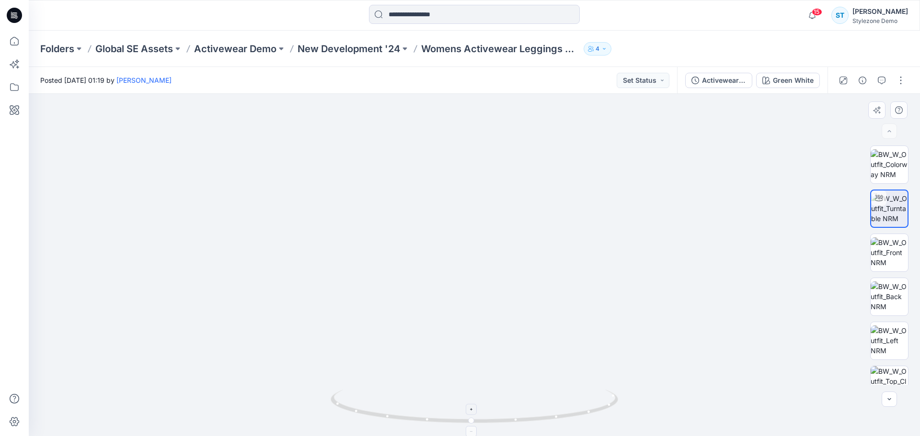
drag, startPoint x: 526, startPoint y: 284, endPoint x: 545, endPoint y: 397, distance: 114.1
drag, startPoint x: 545, startPoint y: 288, endPoint x: 545, endPoint y: 280, distance: 8.1
click at [12, 108] on icon at bounding box center [14, 110] width 21 height 21
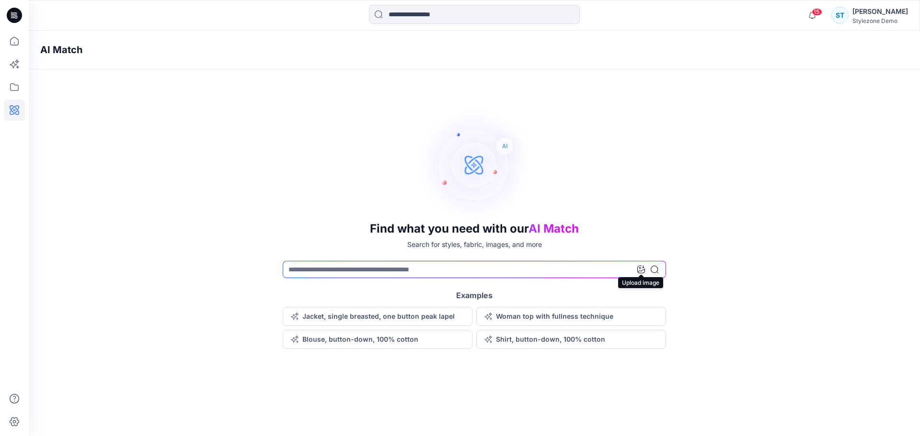
click at [639, 269] on icon at bounding box center [641, 270] width 8 height 8
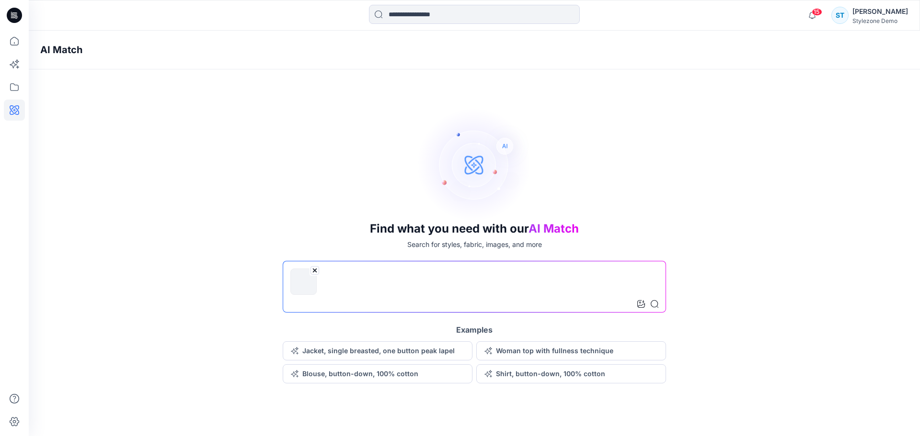
click at [659, 305] on input at bounding box center [474, 287] width 383 height 52
click at [652, 307] on icon at bounding box center [655, 304] width 8 height 8
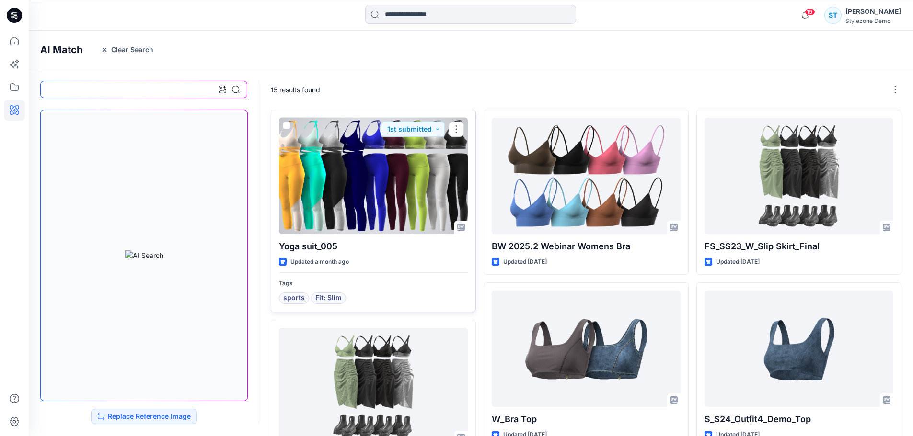
click at [361, 168] on div at bounding box center [373, 176] width 189 height 116
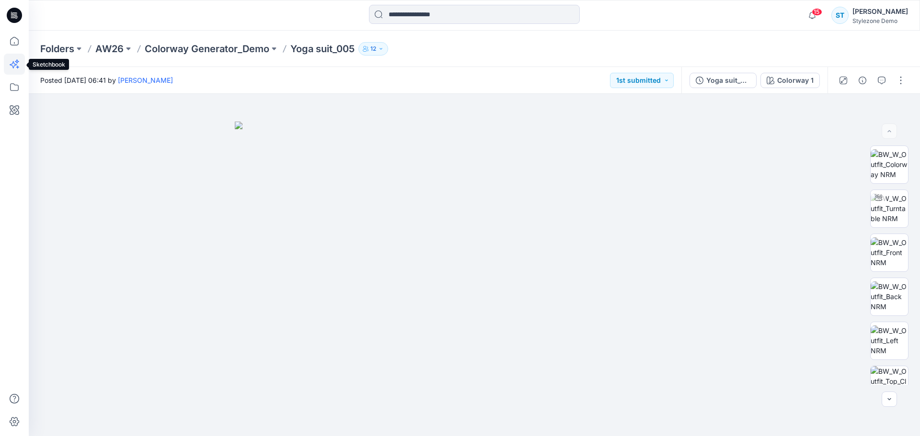
click at [14, 64] on icon at bounding box center [13, 64] width 7 height 7
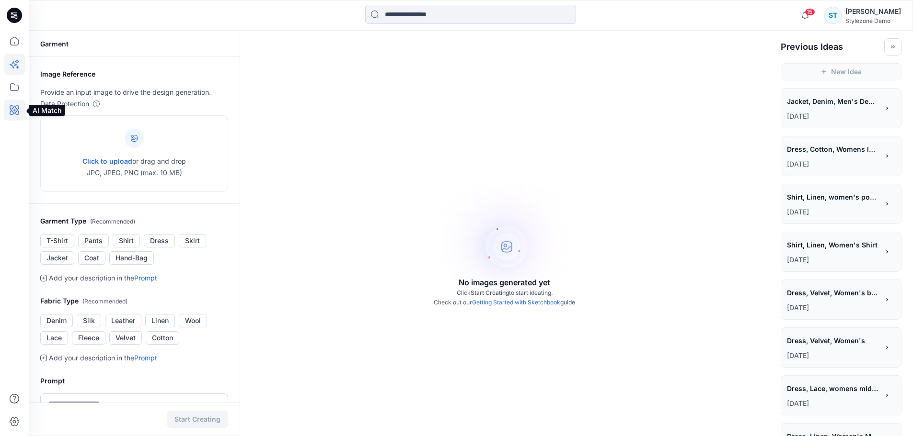
click at [14, 109] on icon at bounding box center [14, 110] width 21 height 21
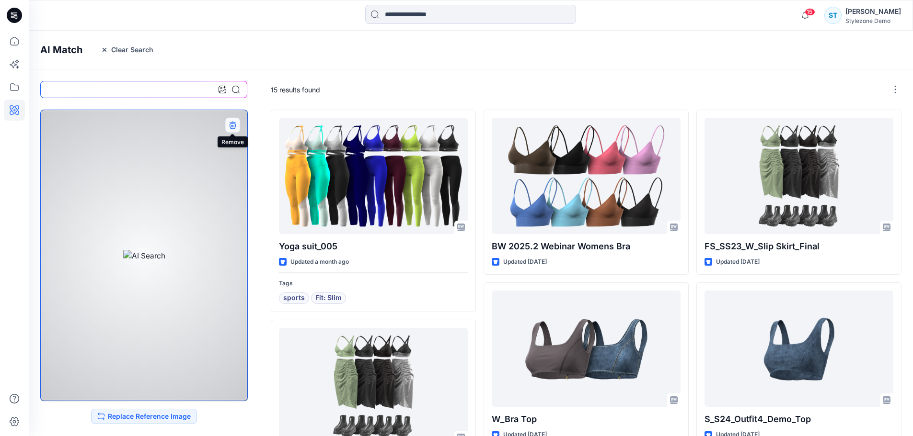
click at [227, 126] on button "button" at bounding box center [232, 124] width 15 height 15
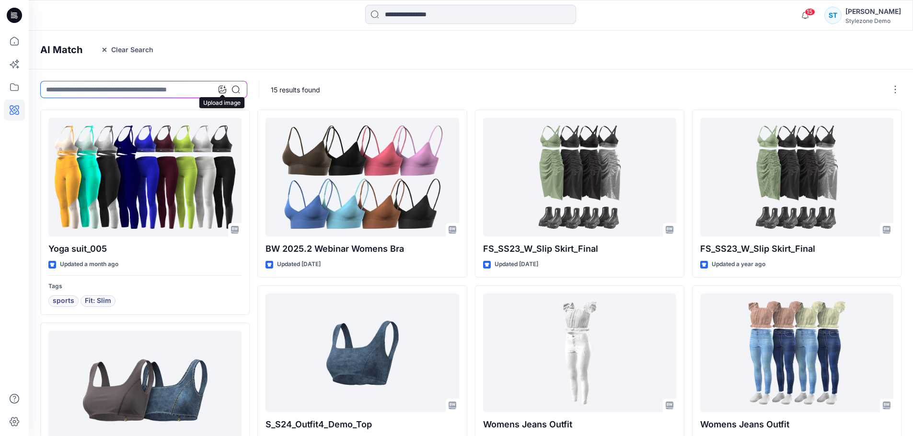
click at [223, 90] on icon at bounding box center [222, 90] width 8 height 8
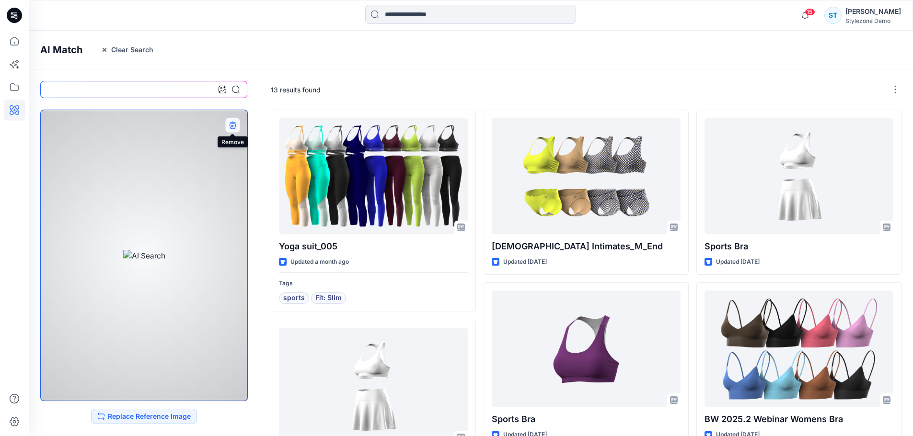
click at [232, 124] on icon "button" at bounding box center [233, 125] width 8 height 8
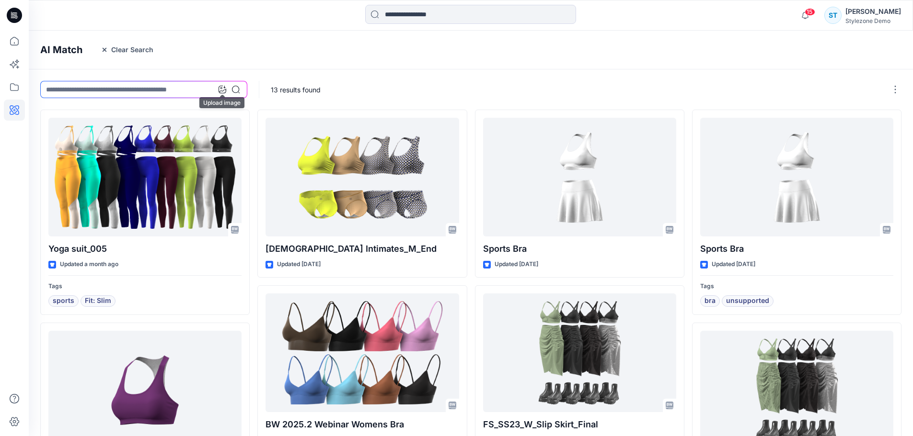
click at [225, 91] on icon at bounding box center [222, 90] width 8 height 8
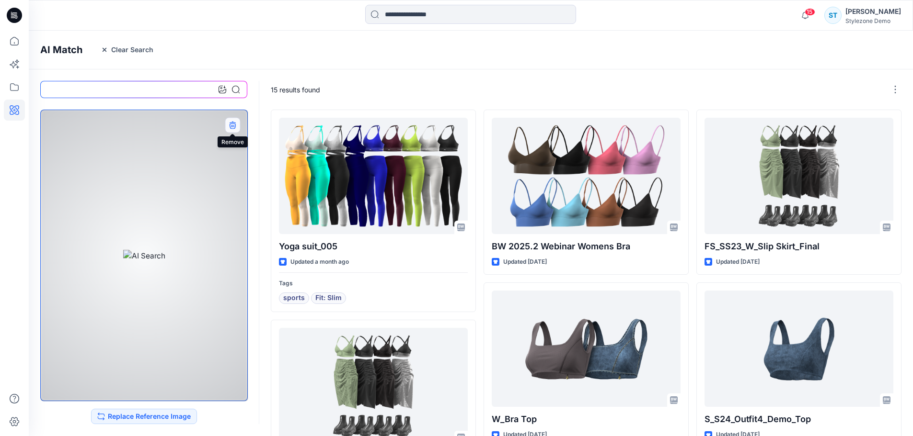
click at [233, 122] on icon "button" at bounding box center [233, 125] width 8 height 8
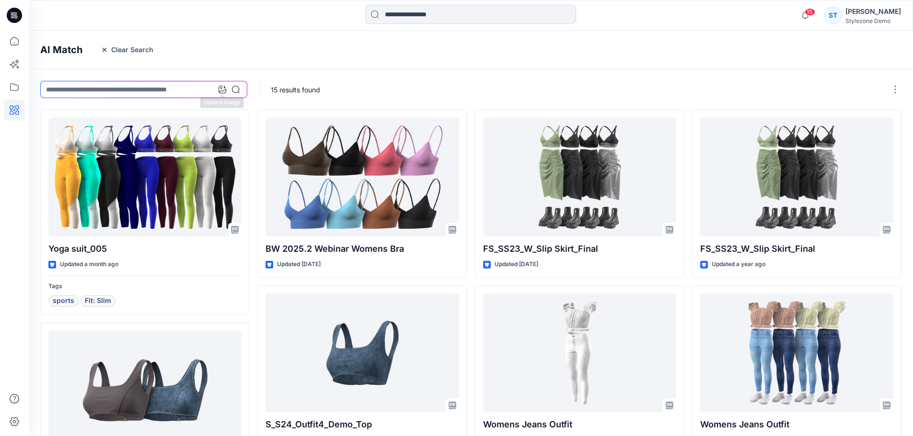
click at [224, 90] on icon at bounding box center [222, 90] width 8 height 8
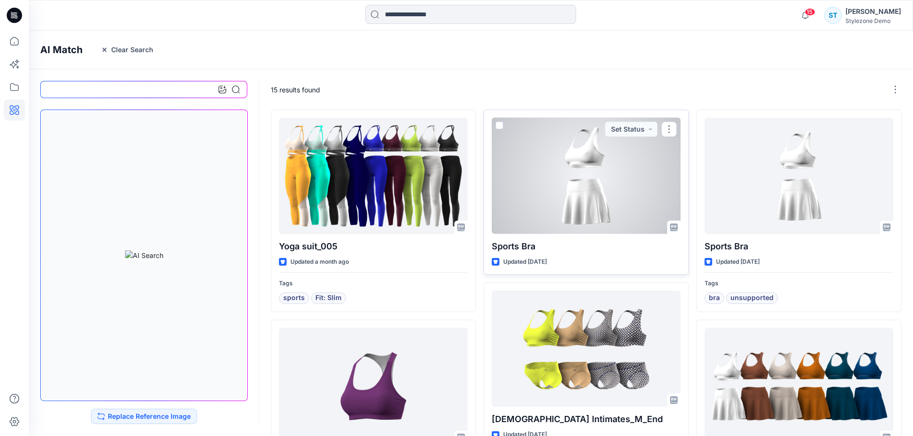
click at [566, 183] on div at bounding box center [586, 176] width 189 height 116
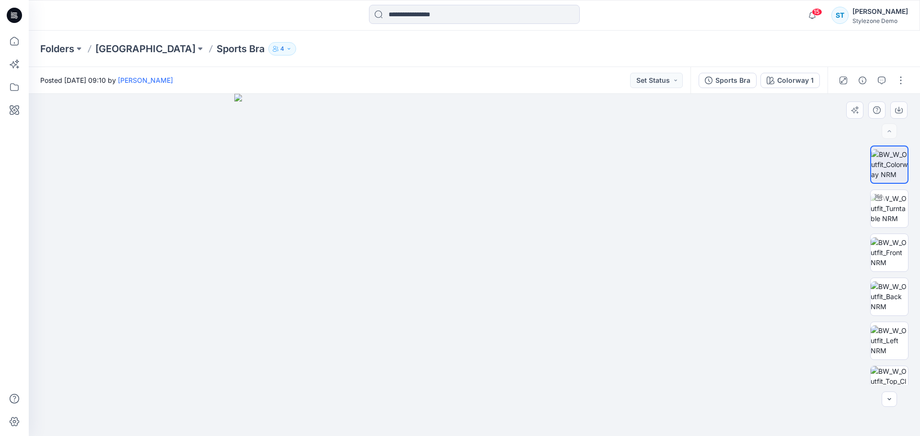
drag, startPoint x: 448, startPoint y: 207, endPoint x: 425, endPoint y: 315, distance: 110.7
click at [722, 81] on div "Sports Bra" at bounding box center [732, 80] width 35 height 11
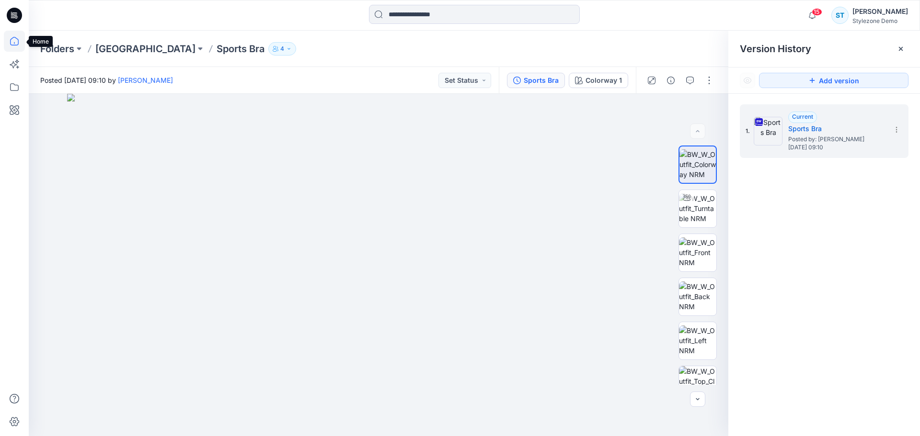
click at [19, 42] on icon at bounding box center [14, 41] width 21 height 21
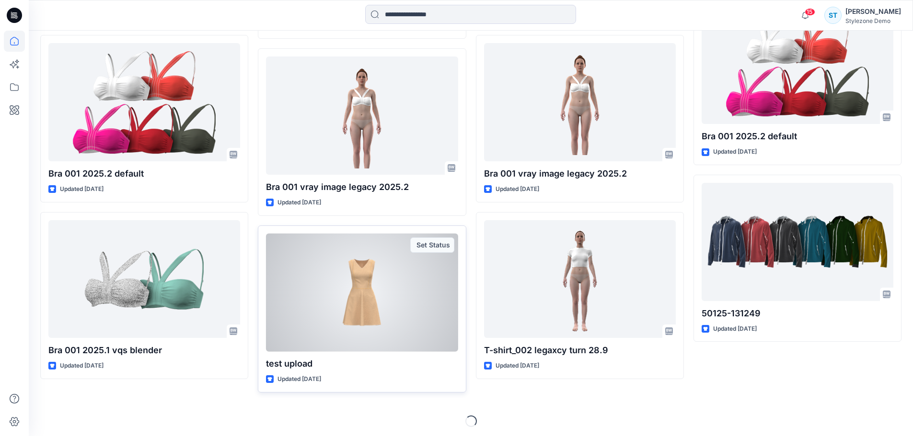
scroll to position [486, 0]
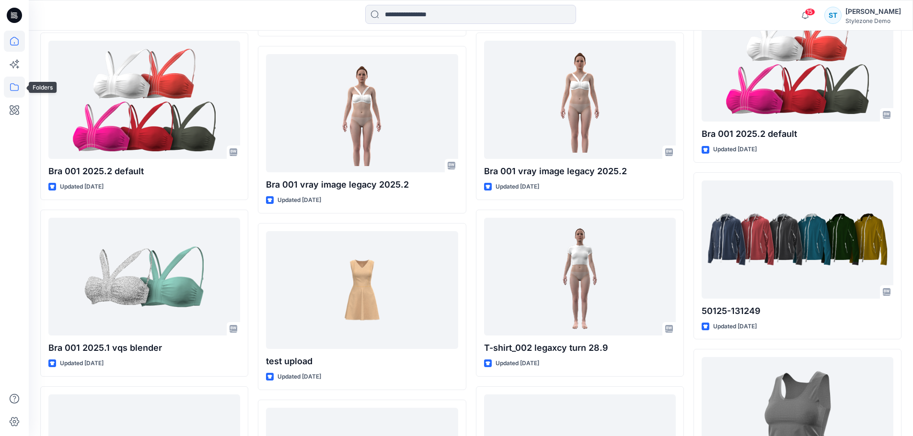
click at [17, 87] on icon at bounding box center [14, 87] width 21 height 21
